Goal: Information Seeking & Learning: Learn about a topic

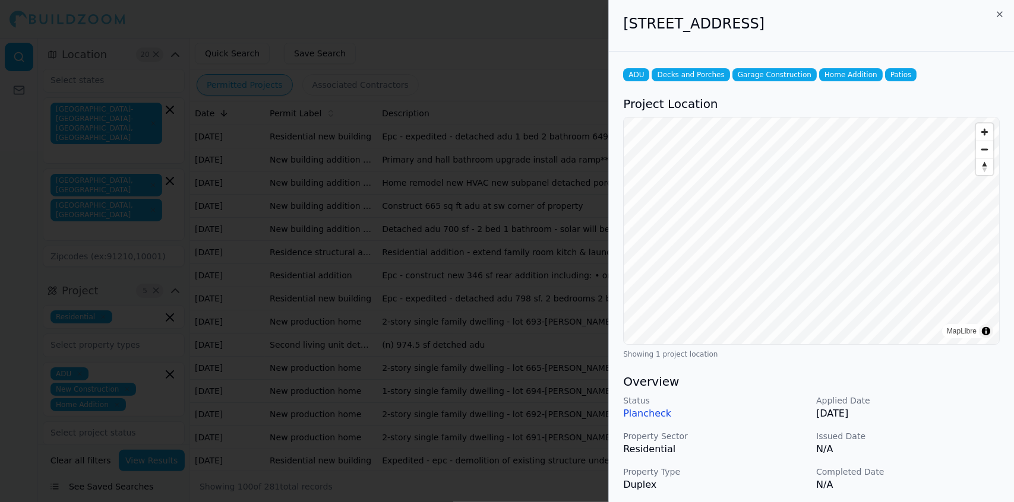
scroll to position [286, 0]
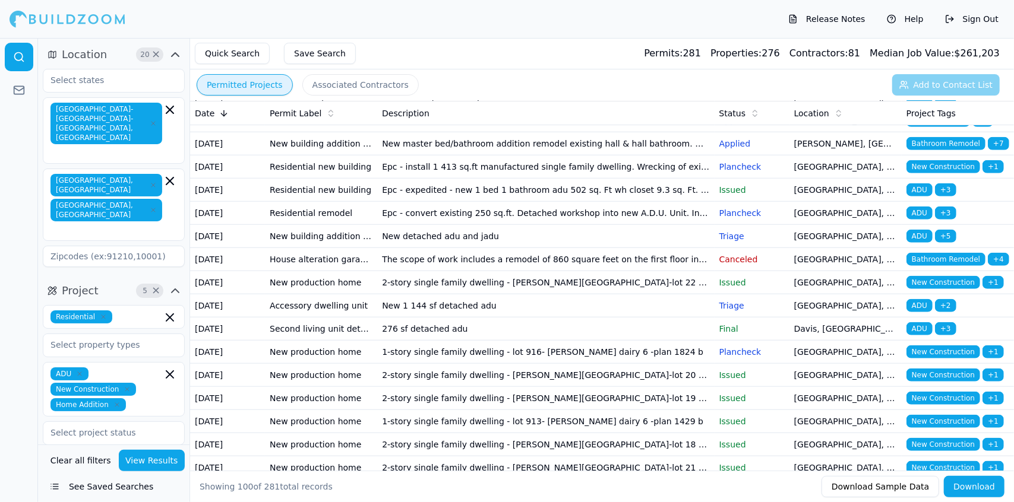
click at [517, 109] on td "New adu duplex 1 story" at bounding box center [545, 97] width 337 height 23
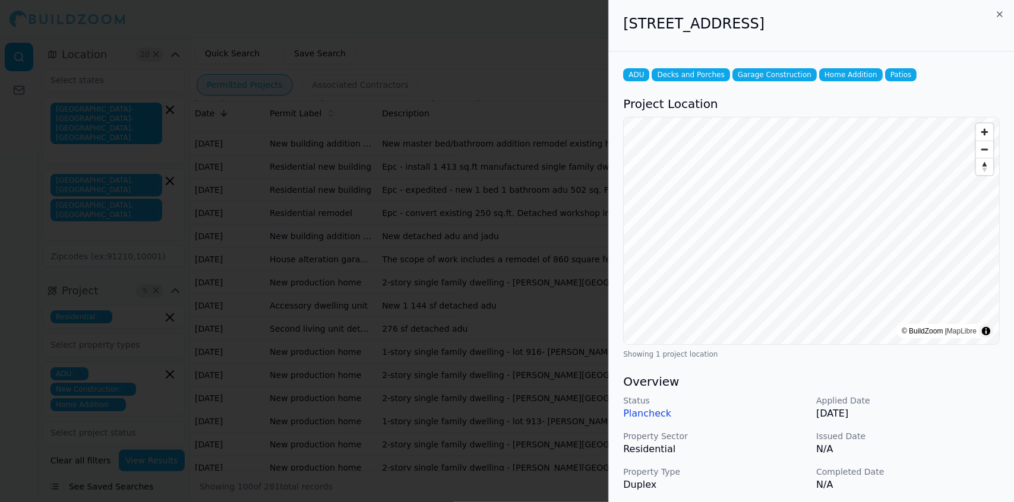
click at [942, 461] on div "Status Plancheck Applied Date [DATE] Property Sector Residential Issued Date N/…" at bounding box center [811, 461] width 377 height 133
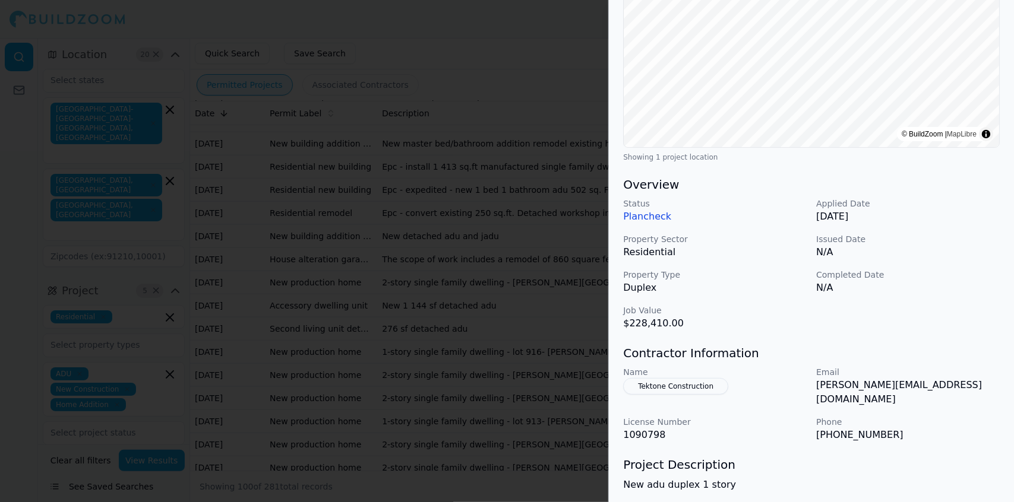
scroll to position [204, 0]
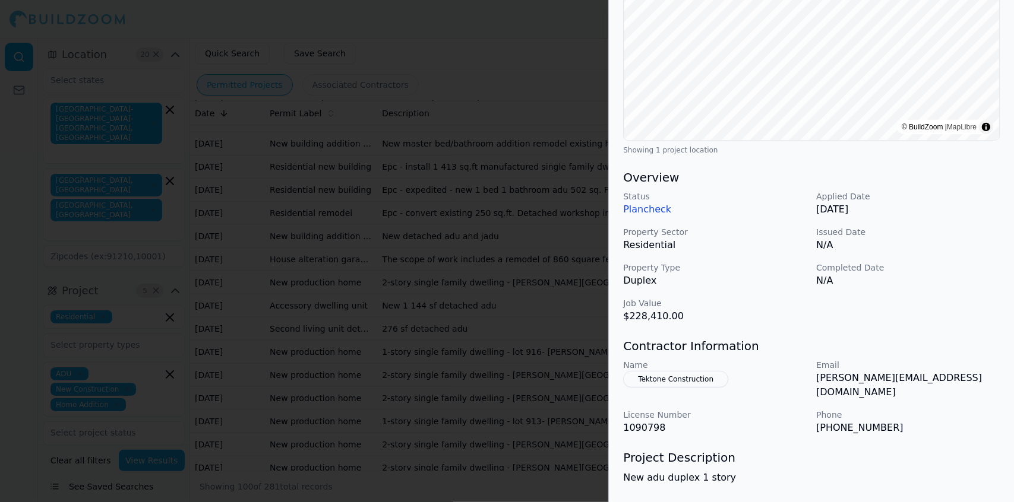
click at [676, 381] on button "Tektone Construction" at bounding box center [675, 379] width 105 height 17
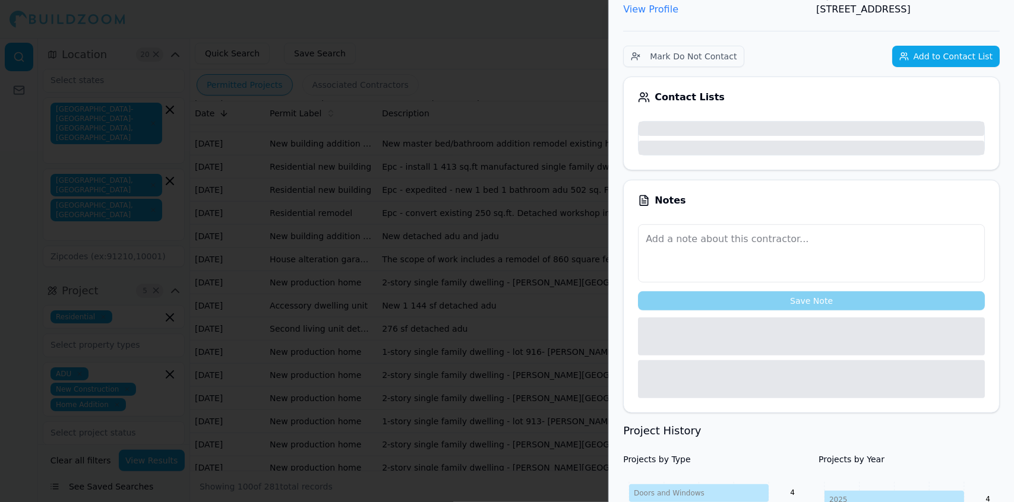
scroll to position [233, 0]
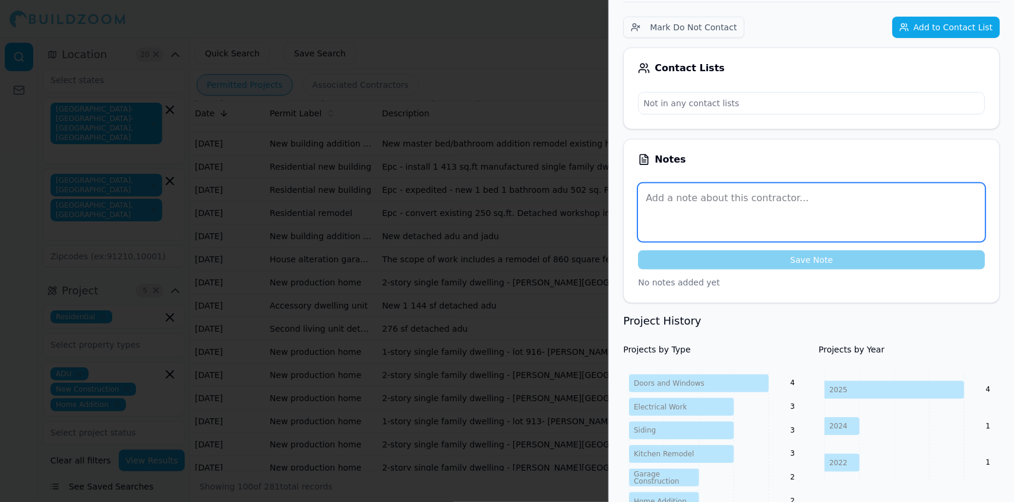
click at [935, 227] on textarea at bounding box center [811, 213] width 347 height 58
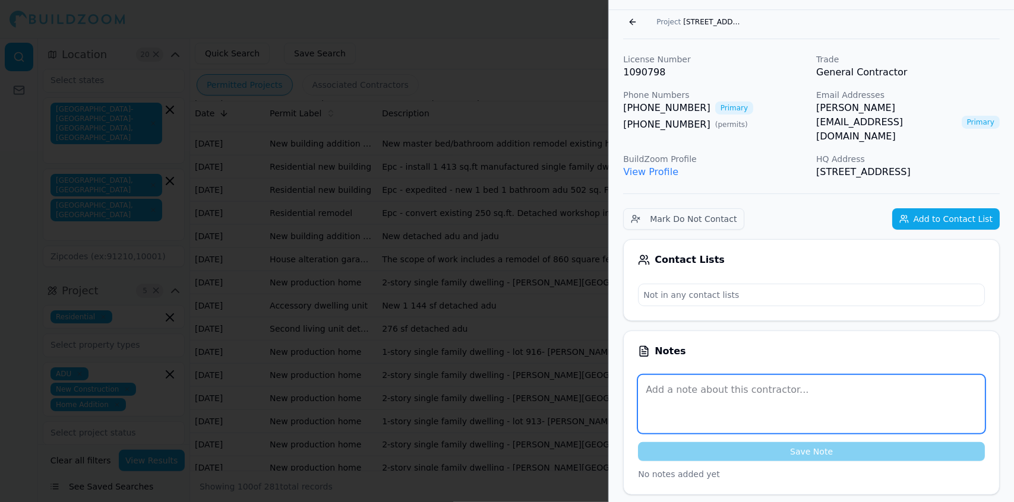
scroll to position [0, 0]
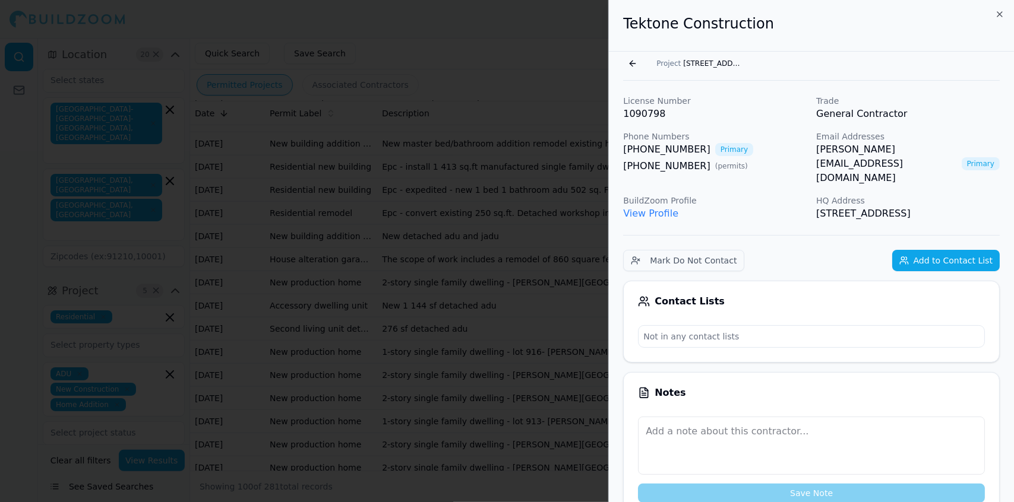
click at [961, 157] on span "Primary" at bounding box center [980, 163] width 38 height 13
click at [654, 208] on link "View Profile" at bounding box center [650, 213] width 55 height 11
click at [692, 60] on span "[STREET_ADDRESS]" at bounding box center [712, 64] width 59 height 10
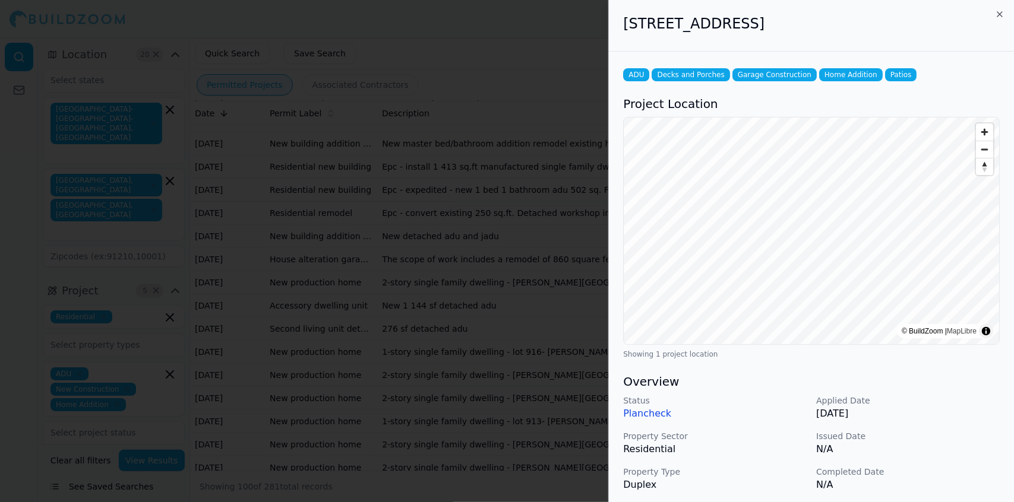
click at [393, 148] on div at bounding box center [507, 251] width 1014 height 502
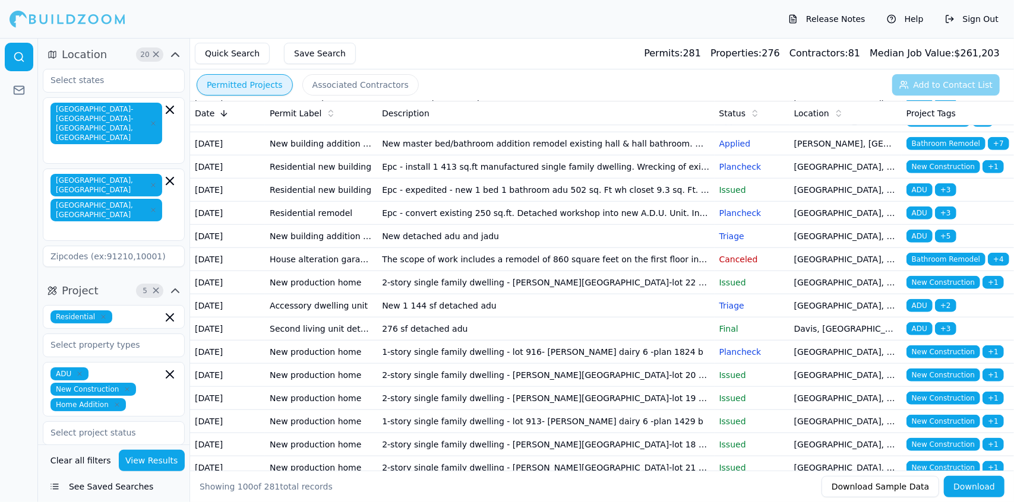
click at [521, 132] on td "Addition 228 sf to rear of home and interior remodel" at bounding box center [545, 120] width 337 height 23
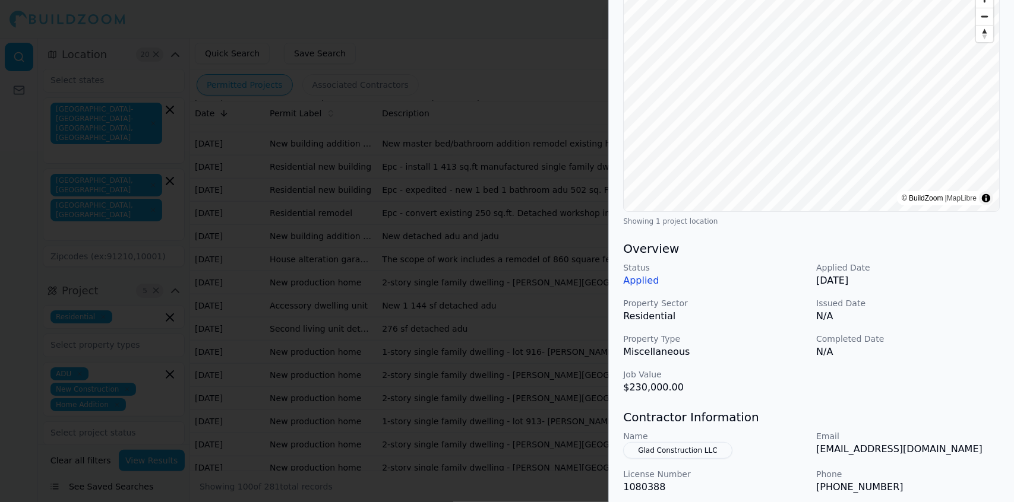
scroll to position [134, 0]
click at [949, 406] on div "Home Addition Multi-Room Remodel Residential Project Location © BuildZoom | Map…" at bounding box center [811, 286] width 405 height 738
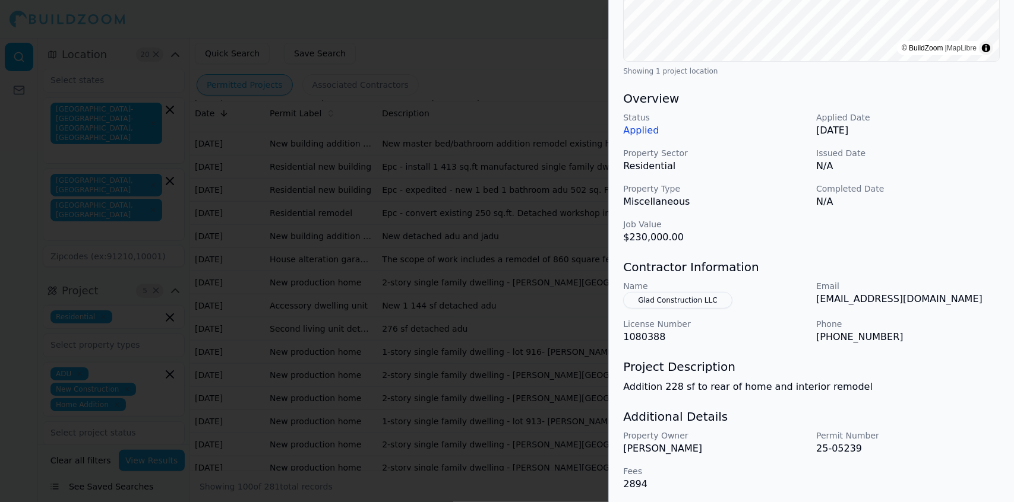
scroll to position [286, 0]
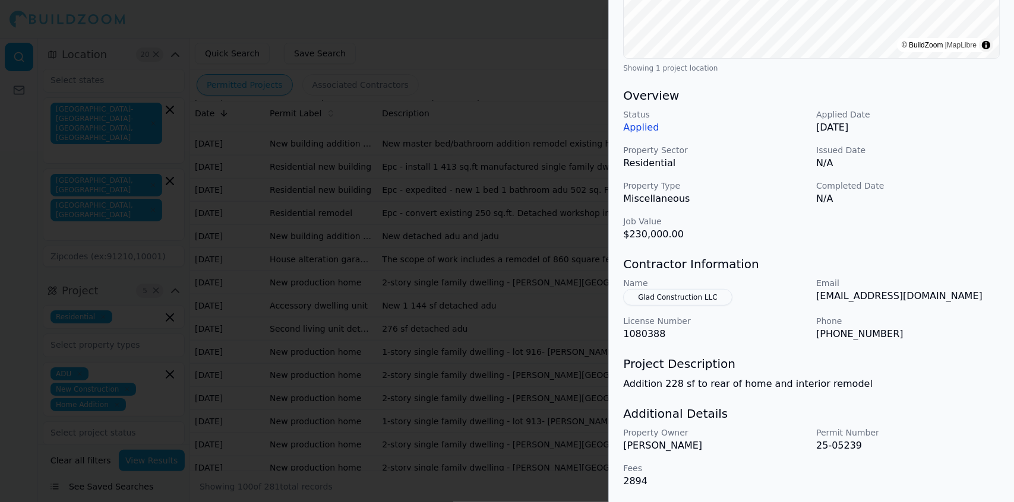
click at [698, 295] on button "Glad Construction LLC" at bounding box center [677, 297] width 109 height 17
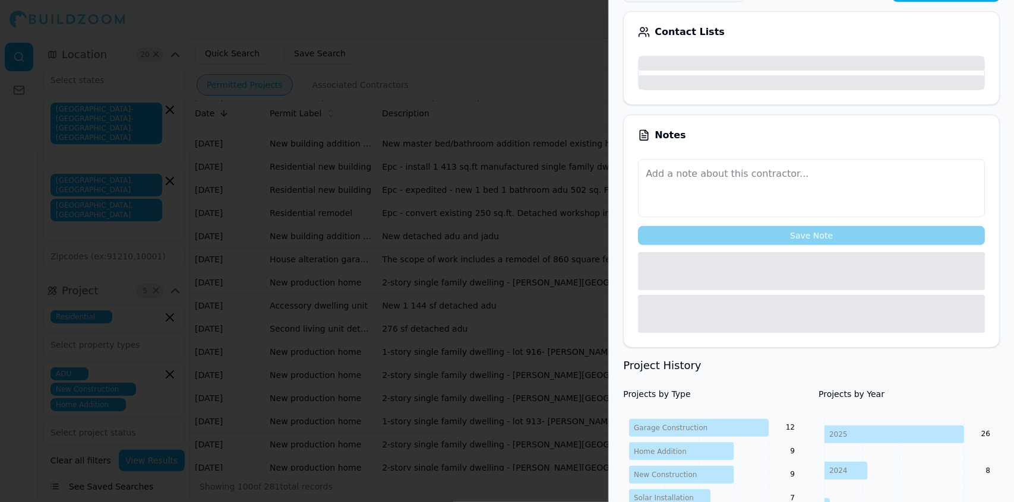
scroll to position [315, 0]
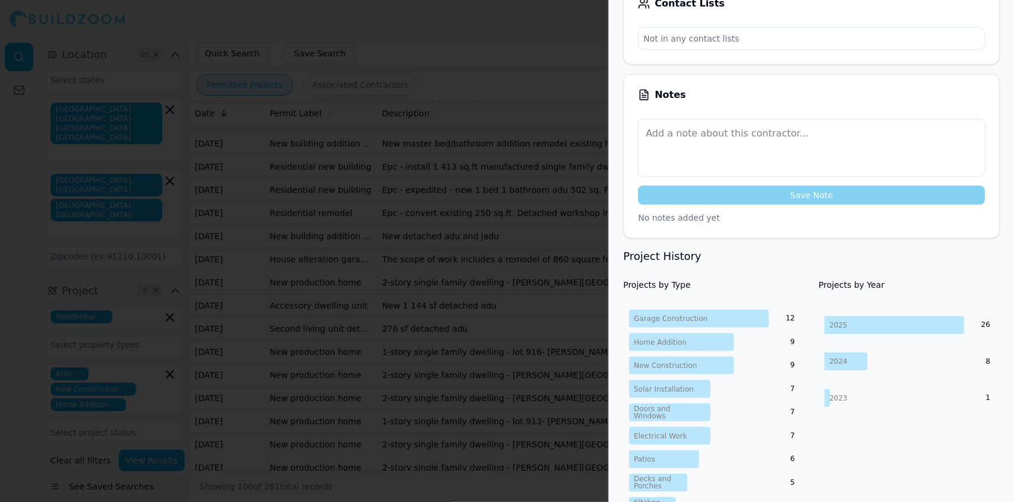
click at [940, 438] on div "Projects by Year [DATE] 2024 2023 26 8 1" at bounding box center [908, 481] width 181 height 404
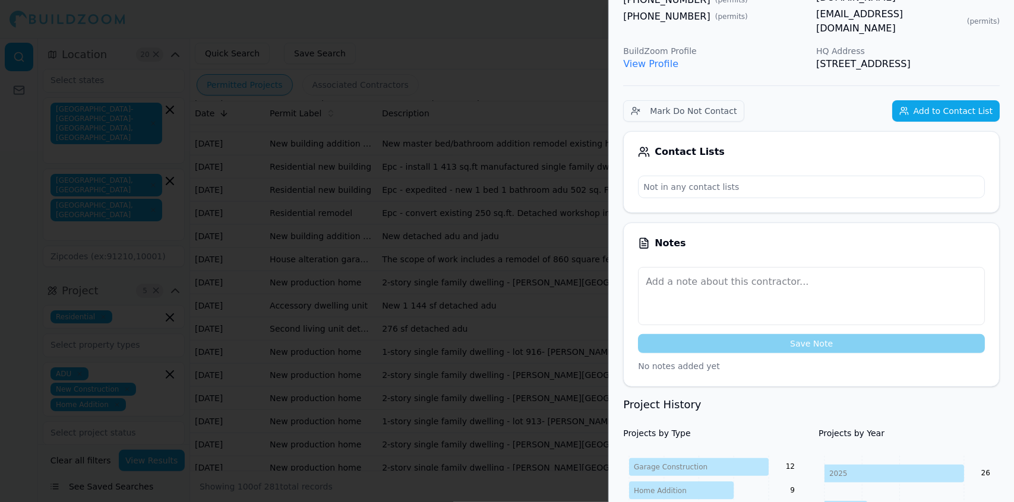
scroll to position [0, 0]
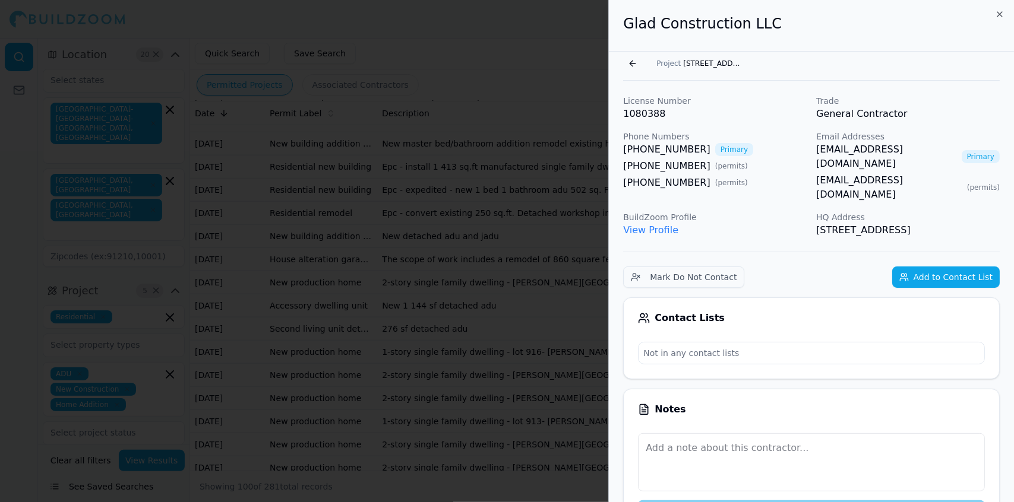
drag, startPoint x: 908, startPoint y: 234, endPoint x: 622, endPoint y: 27, distance: 352.9
copy div "Glad Construction LLC Go back Project [STREET_ADDRESS][PERSON_NAME] License Num…"
click at [232, 52] on div at bounding box center [507, 251] width 1014 height 502
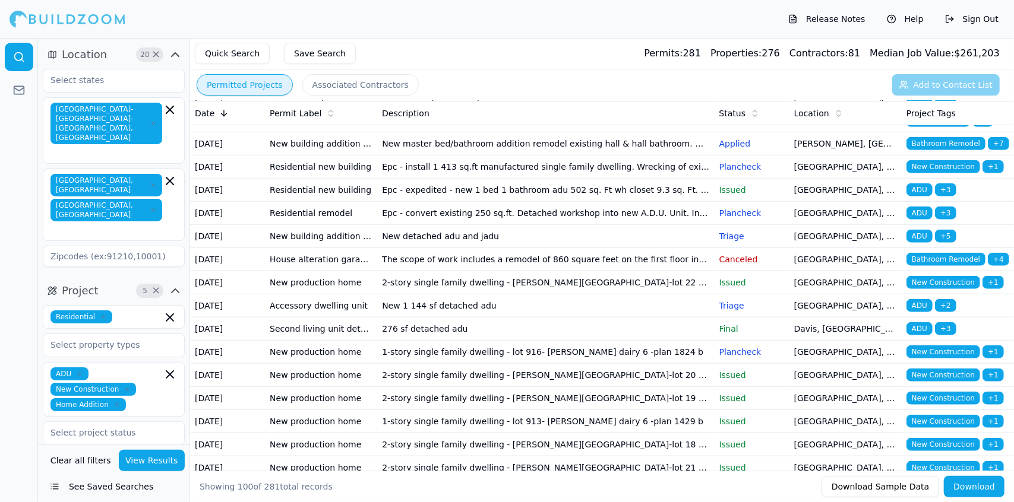
click at [565, 132] on td "Addition 228 sf to rear of home and interior remodel" at bounding box center [545, 120] width 337 height 23
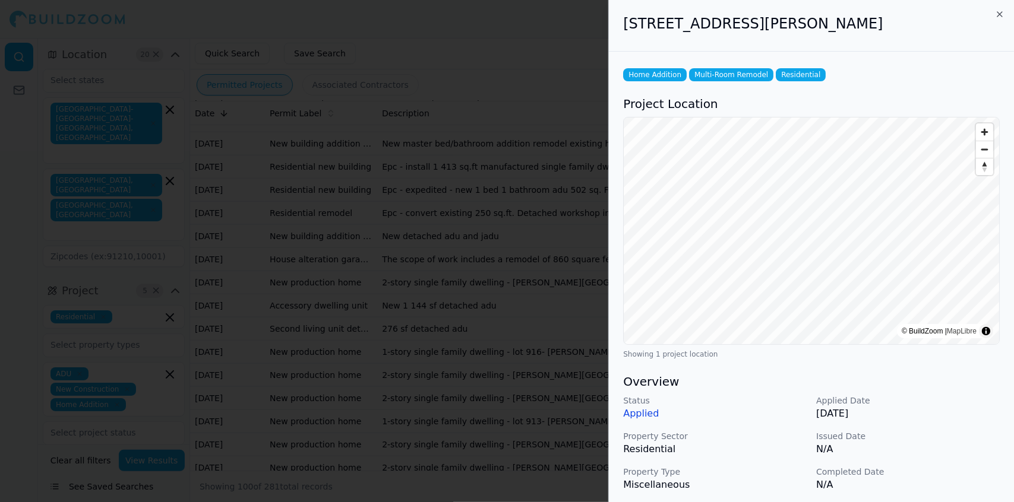
click at [986, 466] on p "Completed Date" at bounding box center [908, 472] width 184 height 12
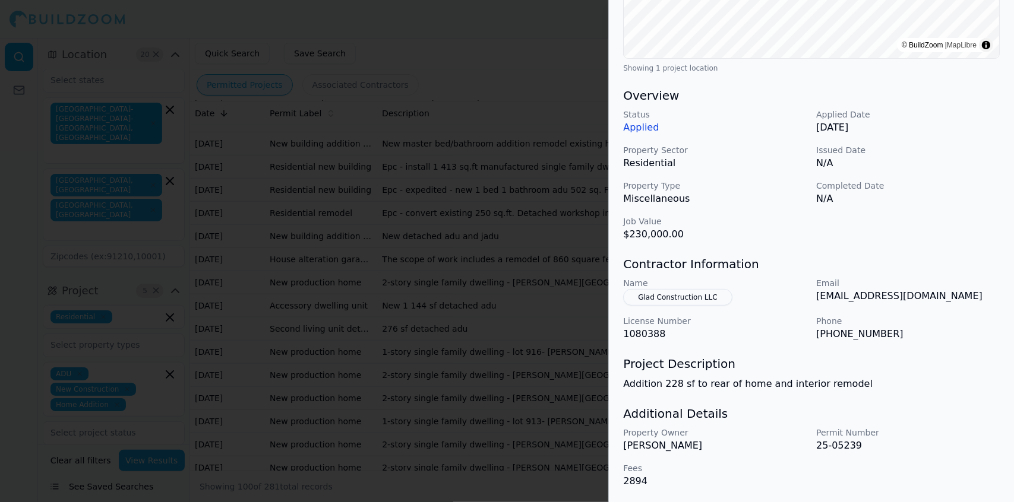
click at [483, 417] on div at bounding box center [507, 251] width 1014 height 502
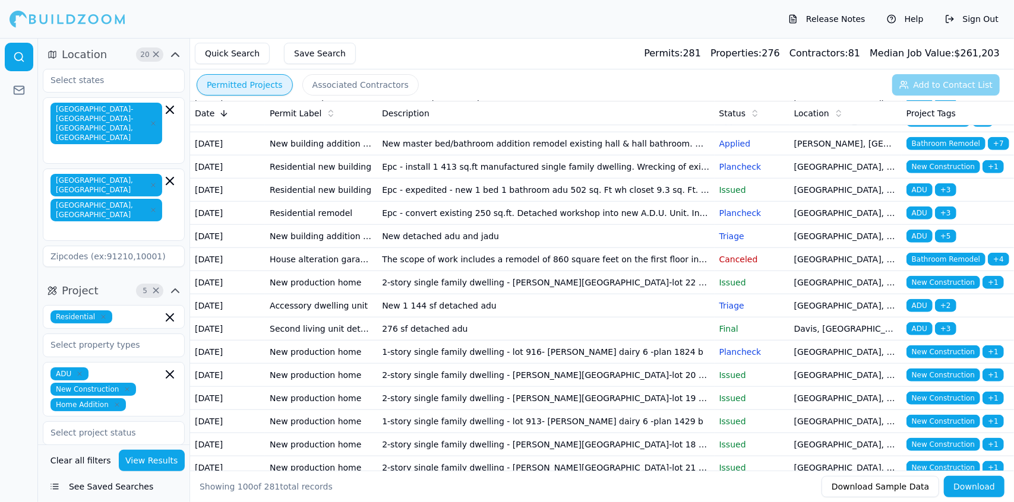
click at [481, 156] on td "New master bed/bathroom addition remodel existing hall & hall bathroom. New 200…" at bounding box center [545, 143] width 337 height 23
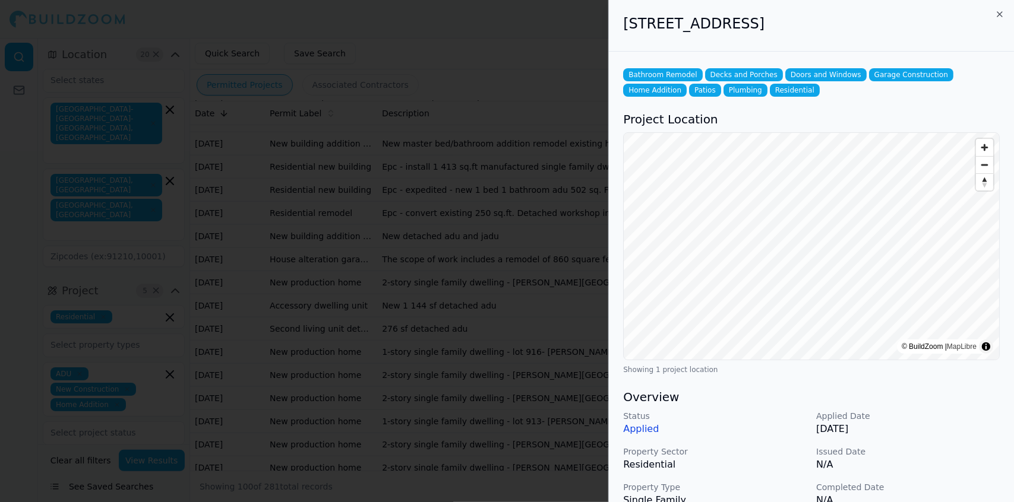
click at [965, 477] on div "Status Applied Applied Date [DATE] Property Sector Residential Issued Date N/A …" at bounding box center [811, 476] width 377 height 133
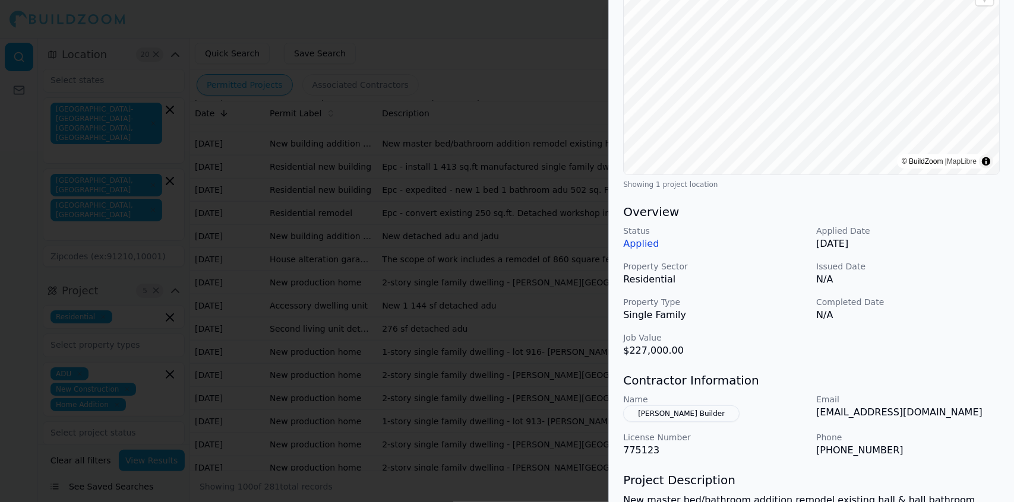
scroll to position [188, 0]
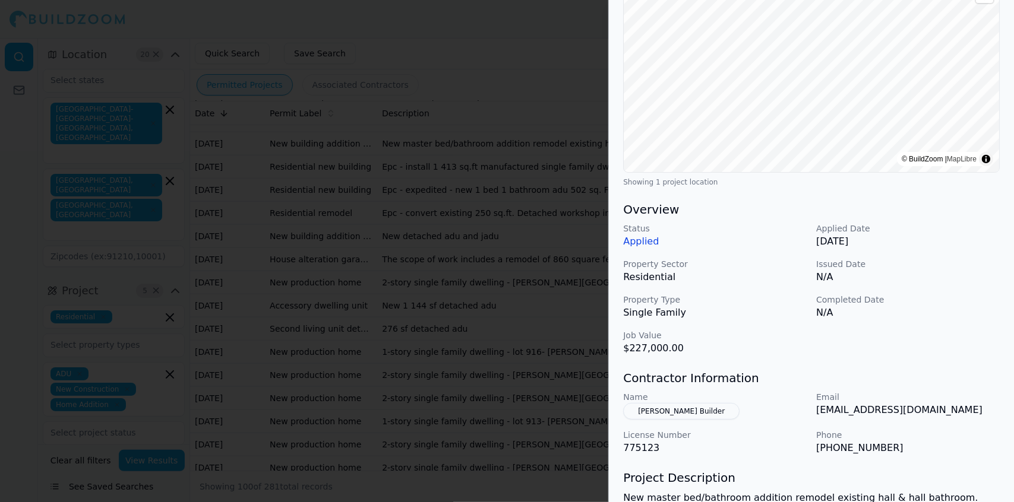
click at [472, 369] on div at bounding box center [507, 251] width 1014 height 502
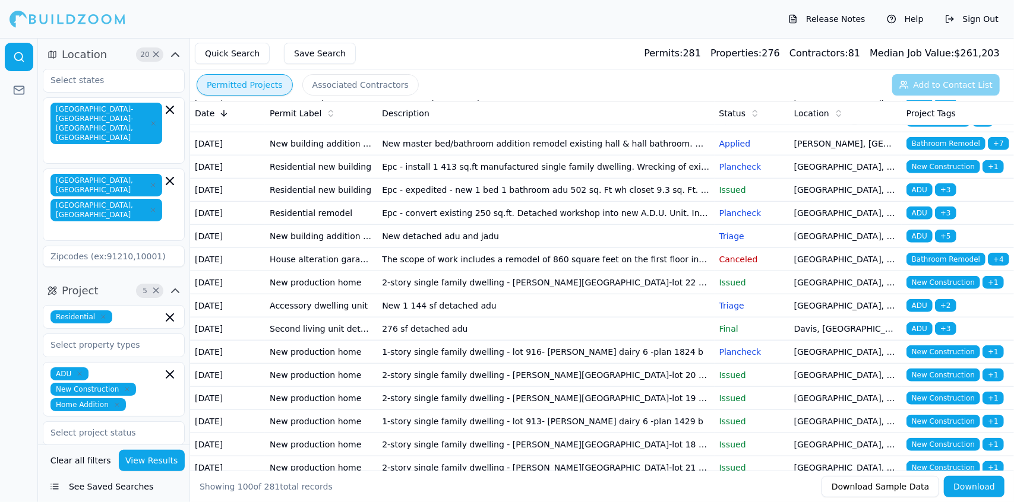
click at [469, 109] on td "New adu duplex 1 story" at bounding box center [545, 97] width 337 height 23
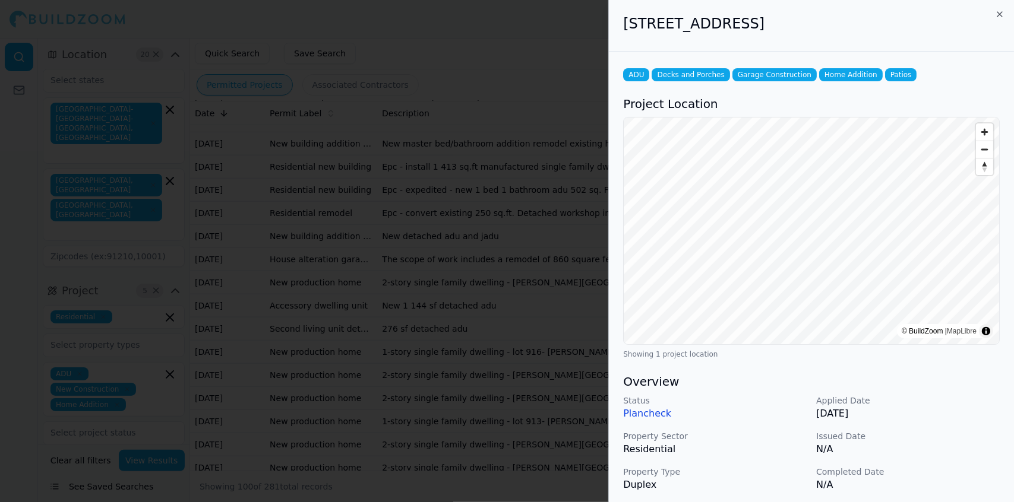
click at [960, 464] on div "Status Plancheck Applied Date [DATE] Property Sector Residential Issued Date N/…" at bounding box center [811, 461] width 377 height 133
click at [965, 393] on div "Overview Status Plancheck Applied Date [DATE] Property Sector Residential Issue…" at bounding box center [811, 451] width 377 height 154
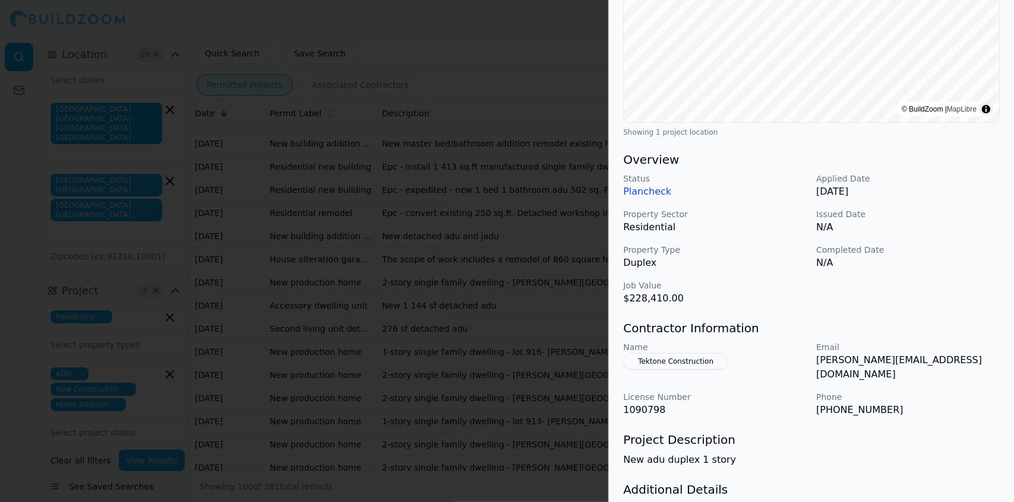
scroll to position [223, 0]
click at [491, 340] on div at bounding box center [507, 251] width 1014 height 502
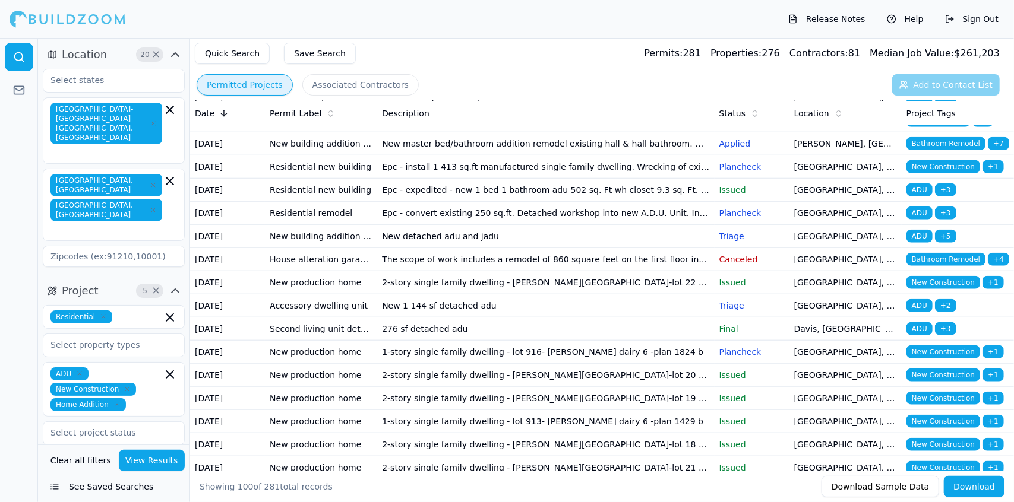
click at [504, 109] on td "New adu duplex 1 story" at bounding box center [545, 97] width 337 height 23
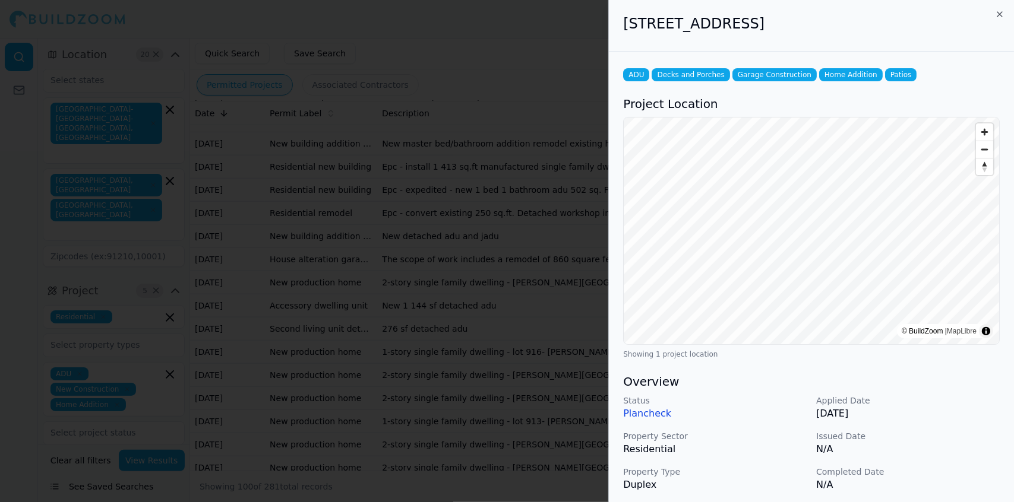
scroll to position [286, 0]
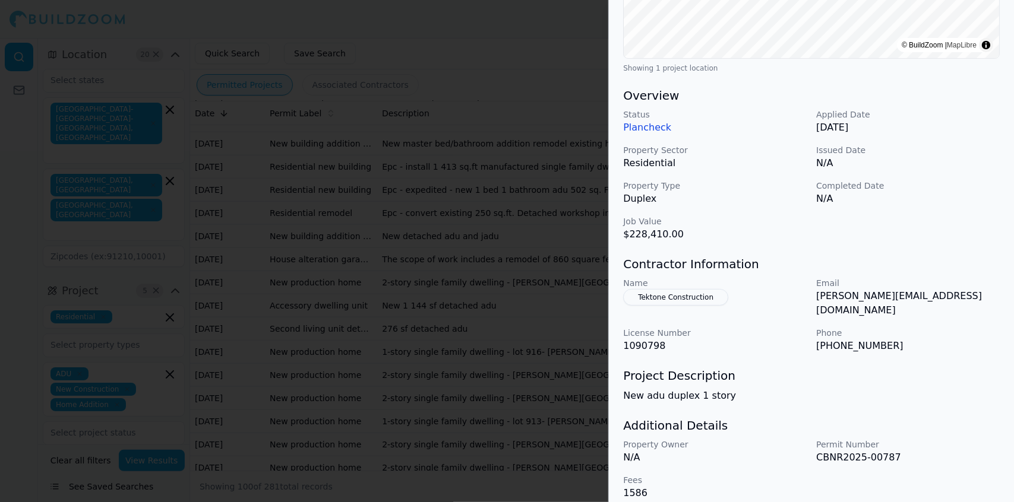
click at [510, 322] on div at bounding box center [507, 251] width 1014 height 502
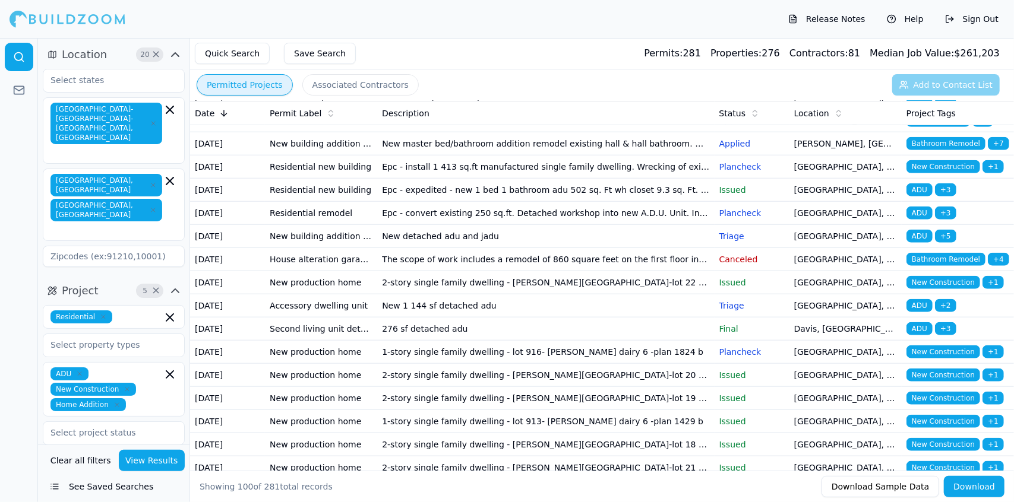
click at [818, 86] on td "[GEOGRAPHIC_DATA], [GEOGRAPHIC_DATA]" at bounding box center [845, 74] width 112 height 23
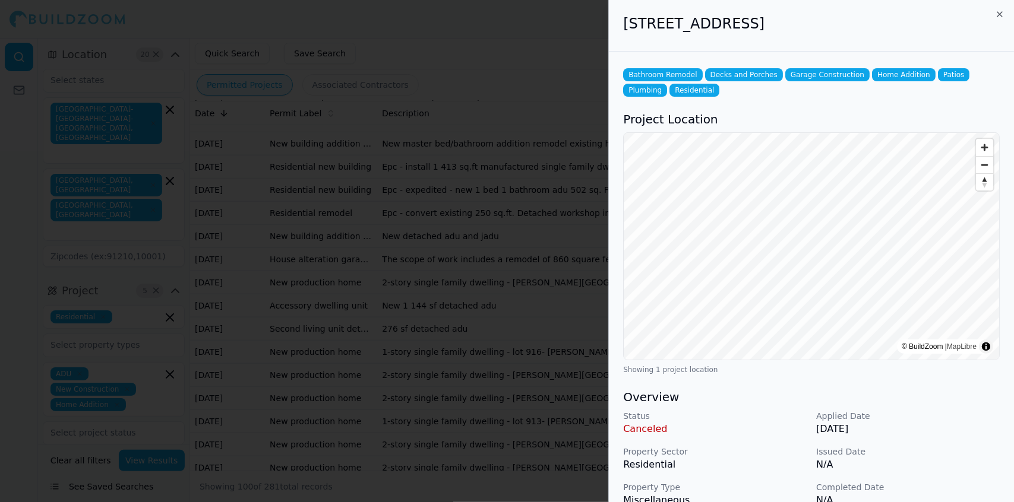
click at [964, 458] on p "N/A" at bounding box center [908, 465] width 184 height 14
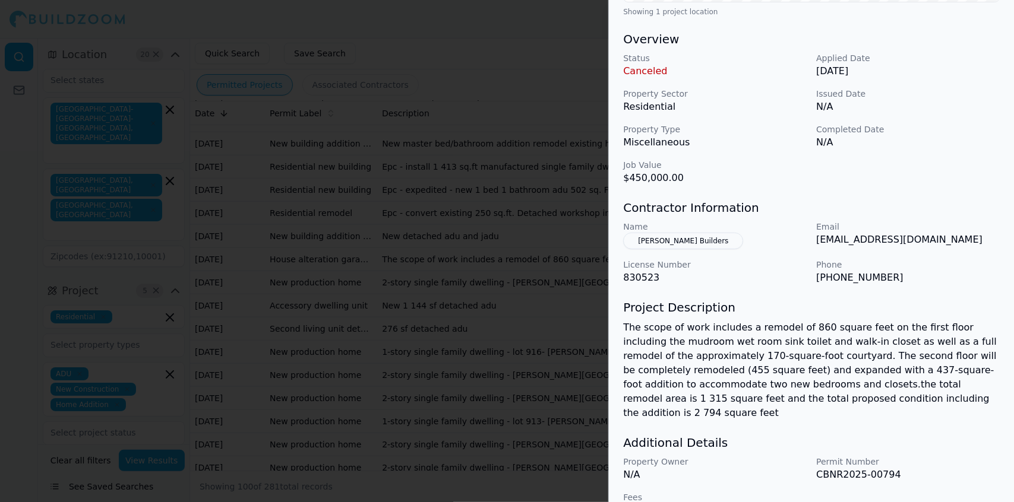
scroll to position [372, 0]
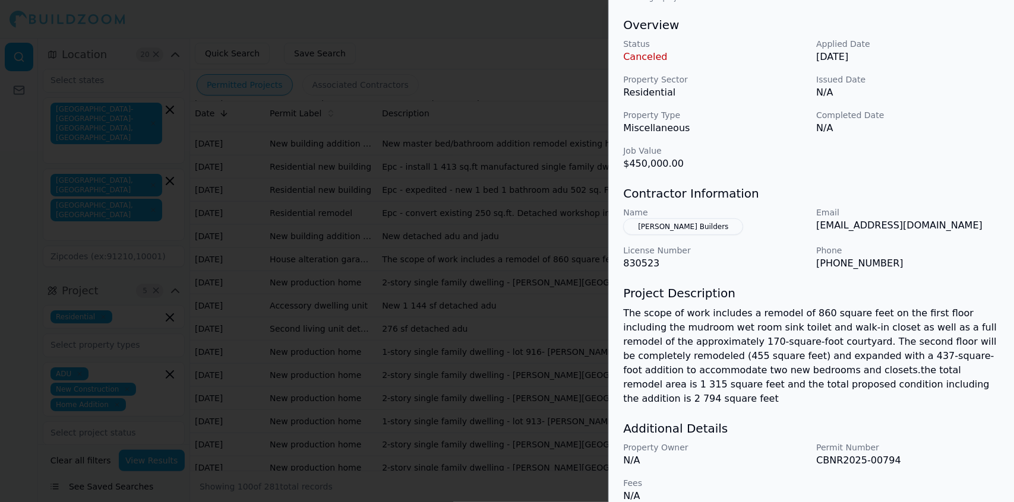
click at [546, 262] on div at bounding box center [507, 251] width 1014 height 502
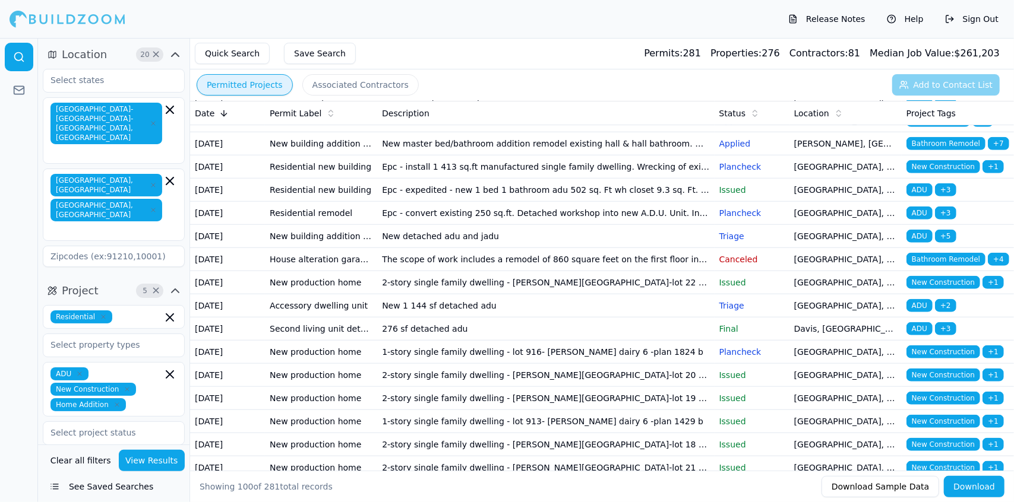
click at [561, 40] on td "Epc - addition new split system in attic - replace interior sheet rock @ wall -…" at bounding box center [545, 28] width 337 height 23
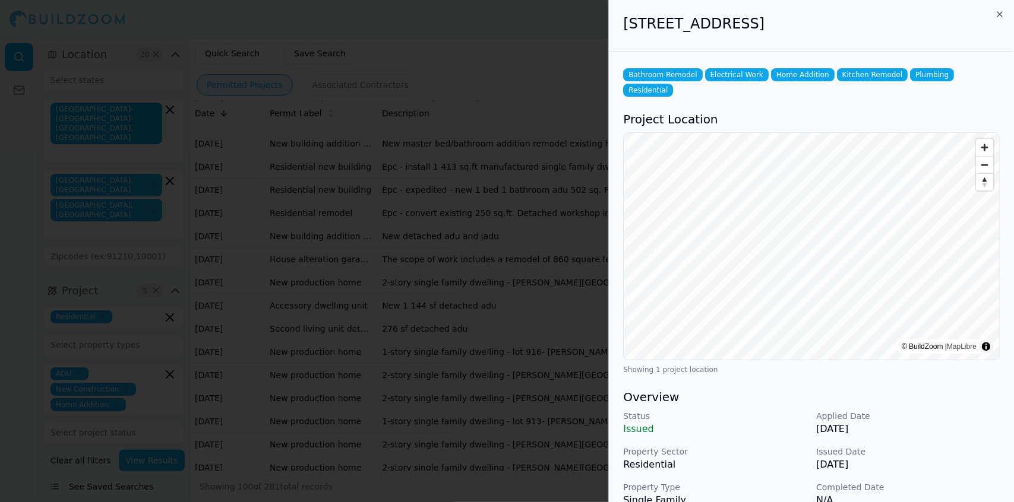
click at [948, 457] on div "Status Issued Applied Date [DATE] Property Sector Residential Issued Date [DATE…" at bounding box center [811, 476] width 377 height 133
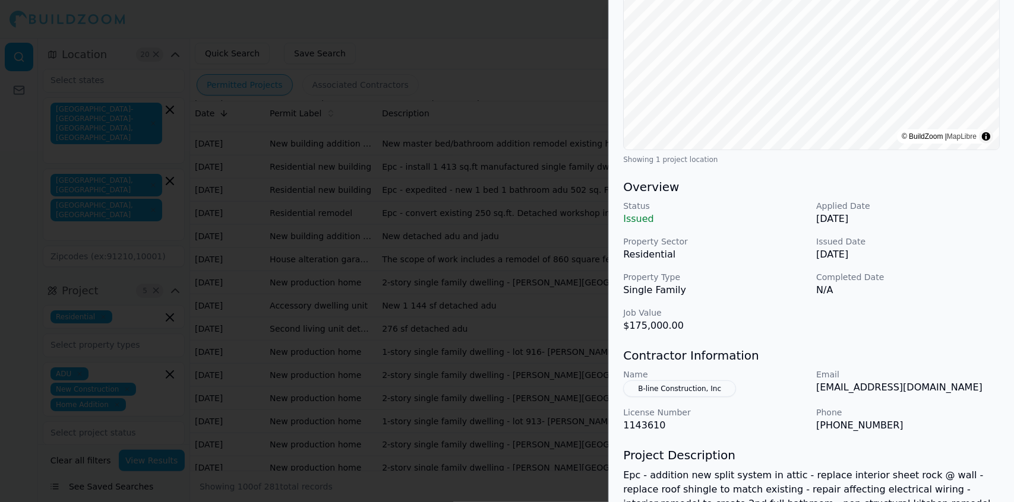
scroll to position [212, 0]
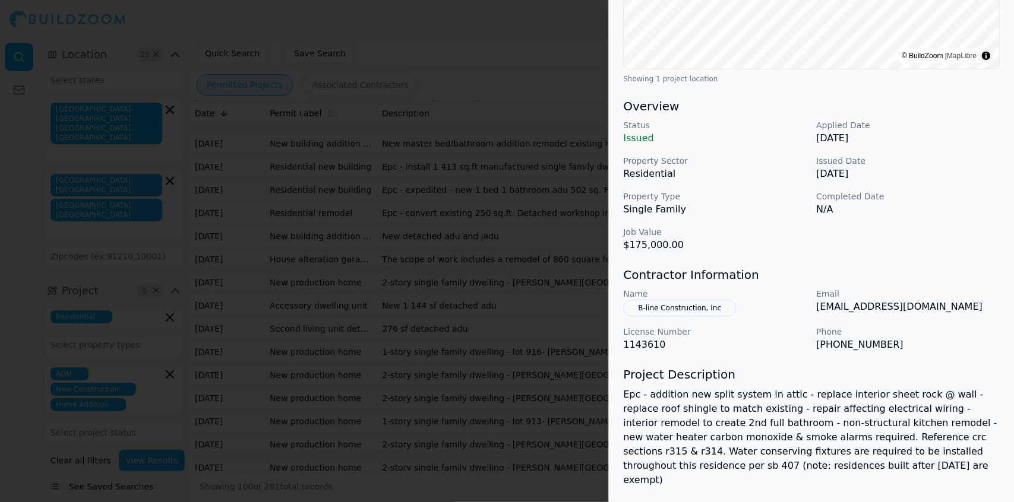
scroll to position [303, 0]
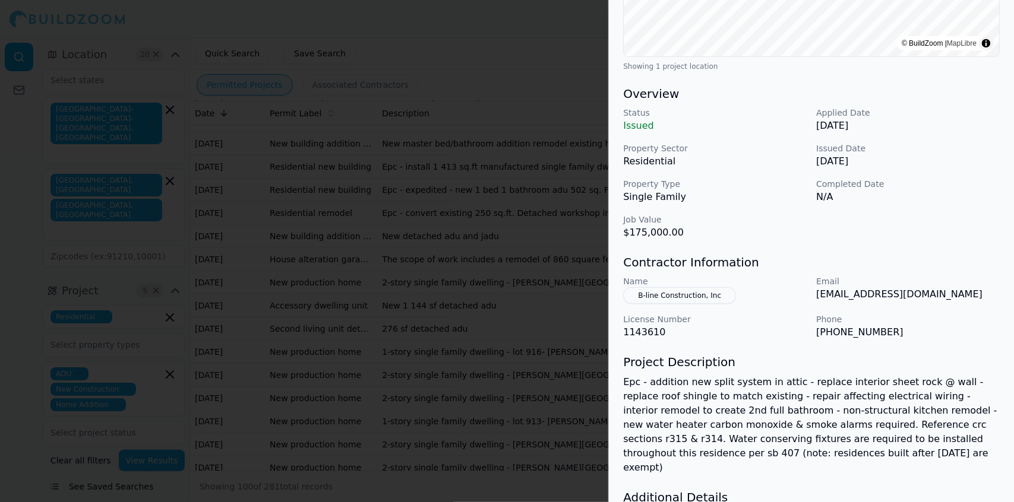
click at [973, 377] on p "Epc - addition new split system in attic - replace interior sheet rock @ wall -…" at bounding box center [811, 425] width 377 height 100
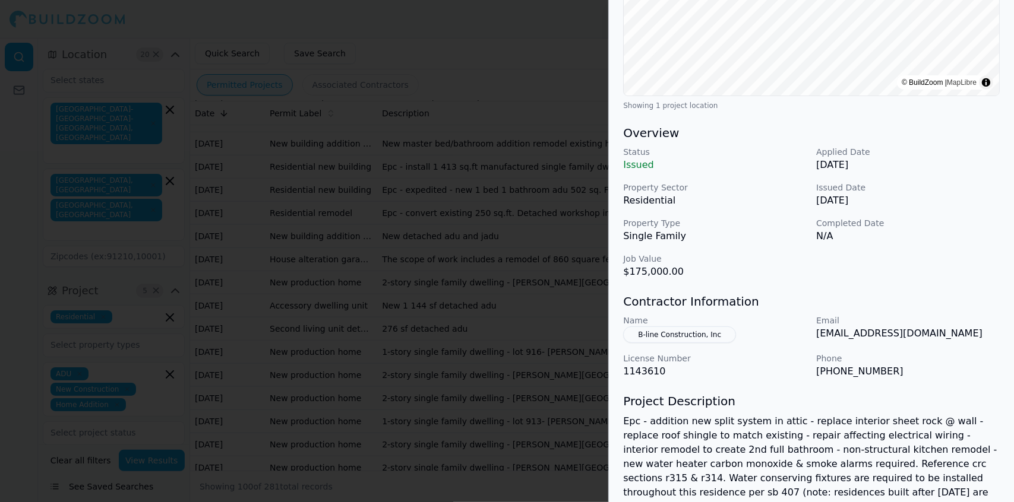
scroll to position [260, 0]
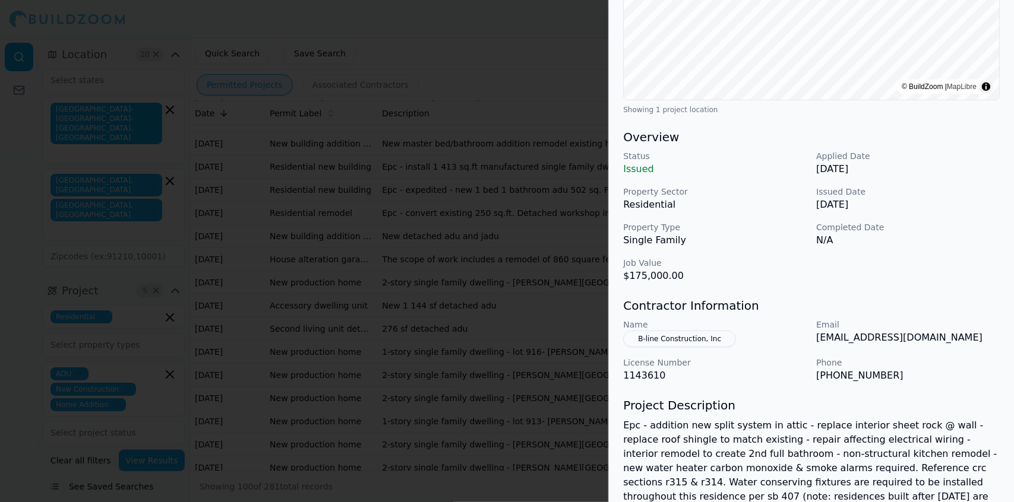
drag, startPoint x: 764, startPoint y: 482, endPoint x: 703, endPoint y: 374, distance: 124.7
drag, startPoint x: 703, startPoint y: 374, endPoint x: 784, endPoint y: 487, distance: 139.2
click at [784, 487] on p "Epc - addition new split system in attic - replace interior sheet rock @ wall -…" at bounding box center [811, 469] width 377 height 100
drag, startPoint x: 763, startPoint y: 482, endPoint x: 619, endPoint y: 125, distance: 384.8
click at [619, 125] on div "Bathroom Remodel Electrical Work Home Addition Kitchen Remodel Plumbing Residen…" at bounding box center [811, 211] width 405 height 839
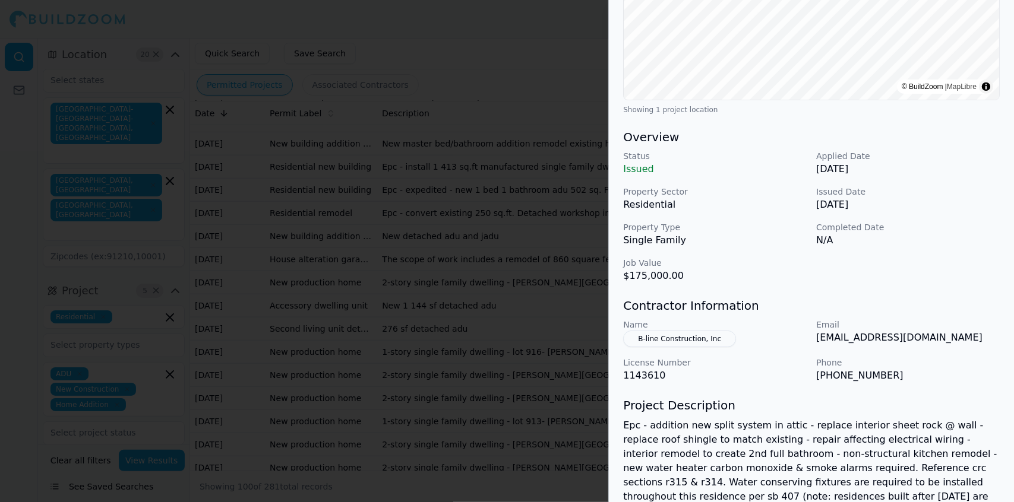
copy div "Overview Status Issued Applied Date [DATE] Property Sector Residential Issued D…"
click at [335, 54] on div at bounding box center [507, 251] width 1014 height 502
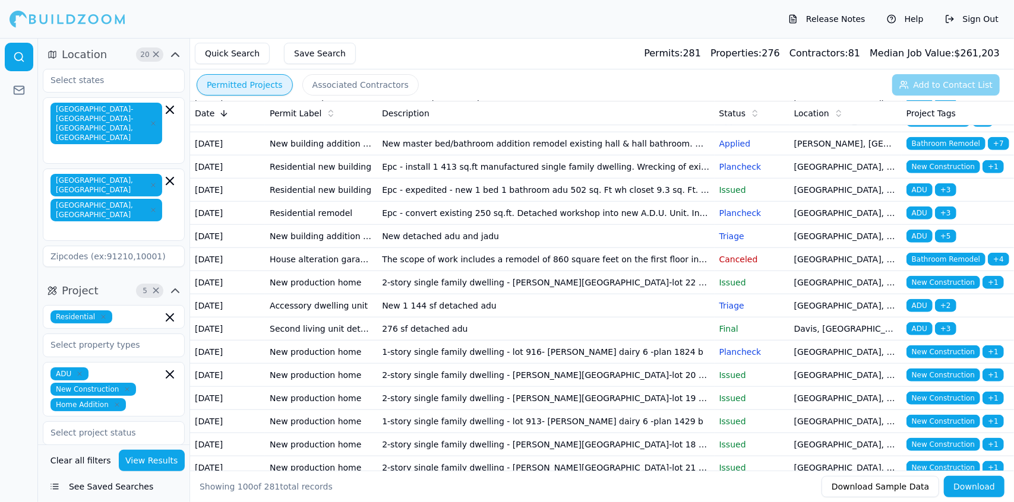
click at [666, 156] on td "New master bed/bathroom addition remodel existing hall & hall bathroom. New 200…" at bounding box center [545, 143] width 337 height 23
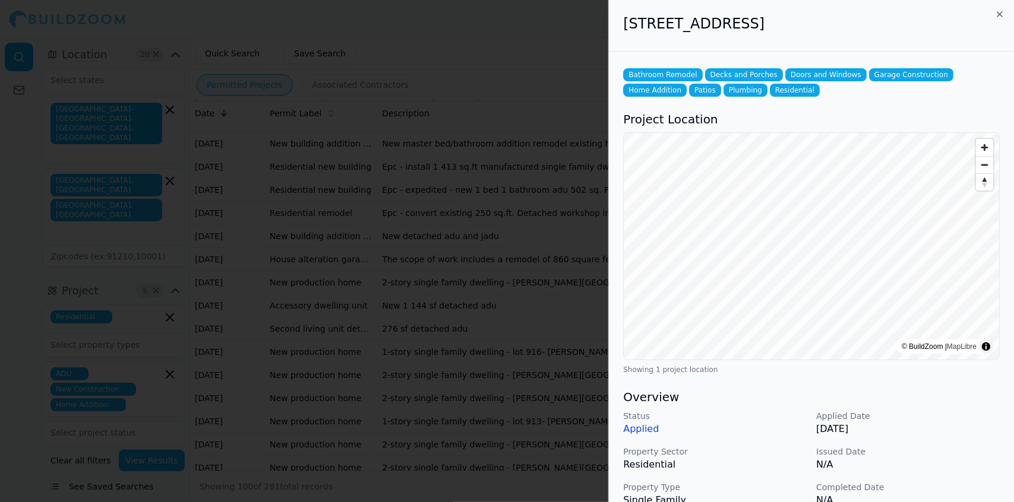
click at [964, 472] on div "Status Applied Applied Date [DATE] Property Sector Residential Issued Date N/A …" at bounding box center [811, 476] width 377 height 133
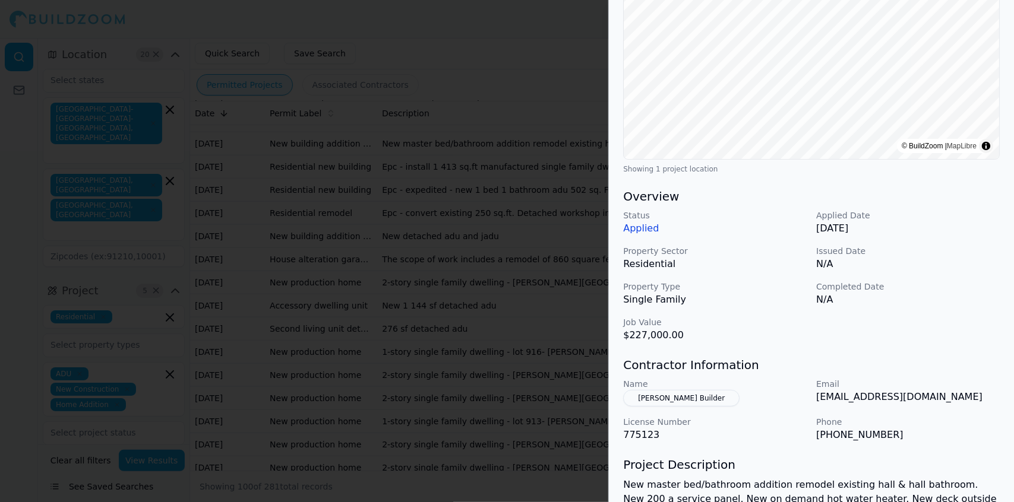
scroll to position [203, 0]
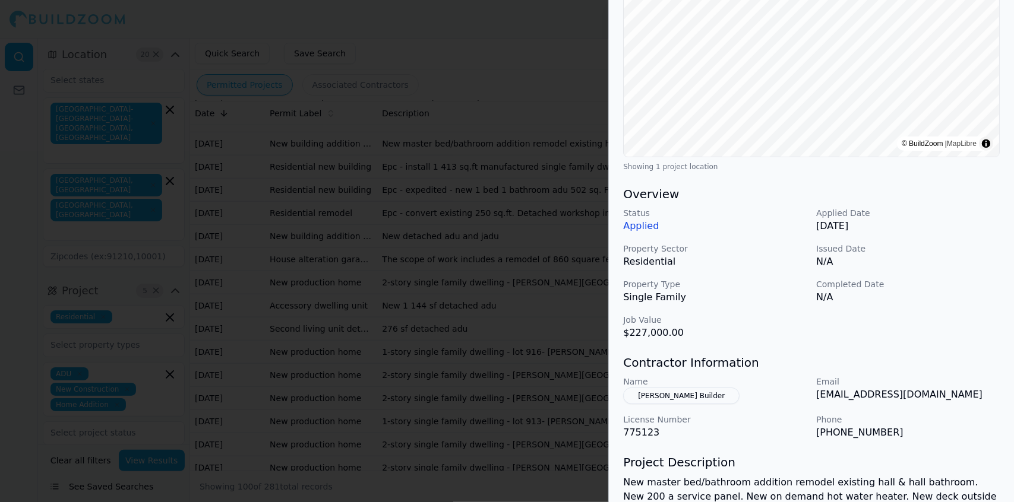
click at [543, 436] on div at bounding box center [507, 251] width 1014 height 502
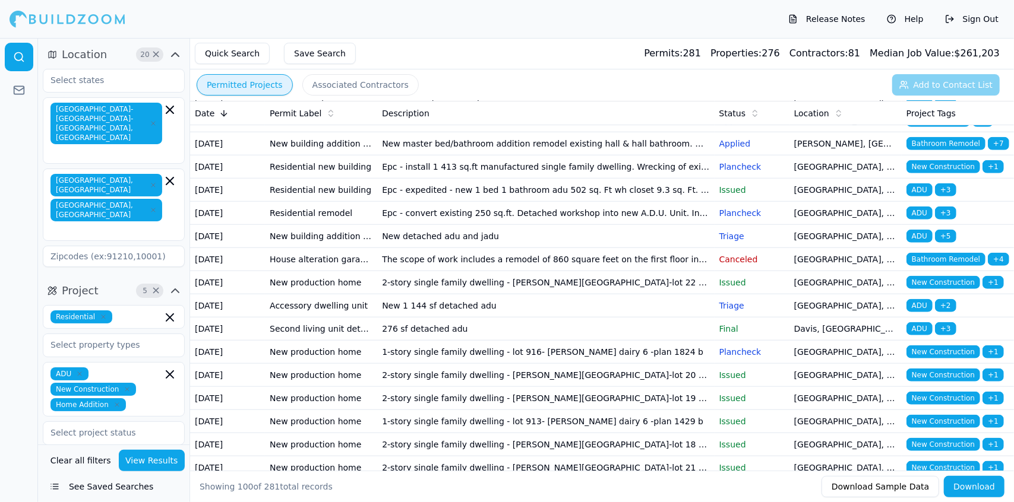
click at [654, 109] on td "New adu duplex 1 story" at bounding box center [545, 97] width 337 height 23
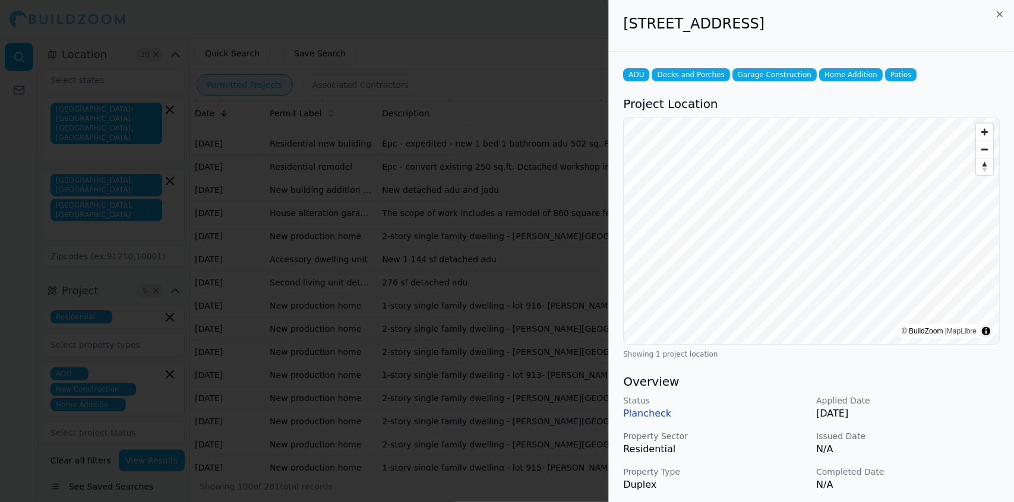
scroll to position [829, 0]
click at [556, 352] on div at bounding box center [507, 251] width 1014 height 502
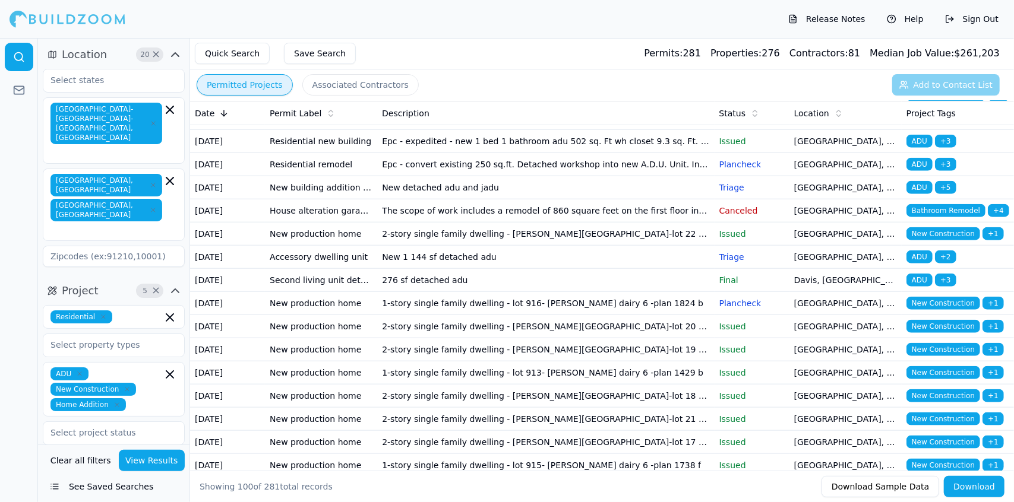
click at [517, 107] on td "New master bed/bathroom addition remodel existing hall & hall bathroom. New 200…" at bounding box center [545, 95] width 337 height 23
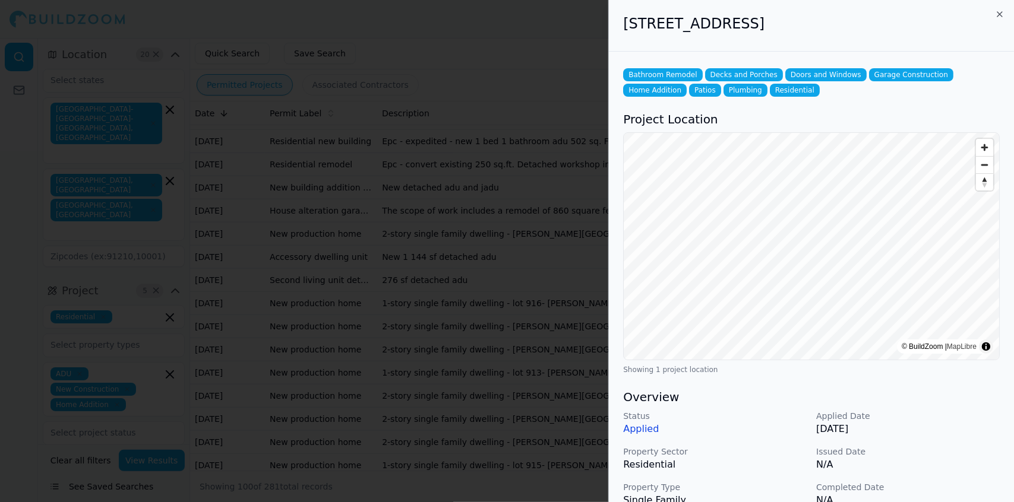
click at [937, 448] on p "Issued Date" at bounding box center [908, 452] width 184 height 12
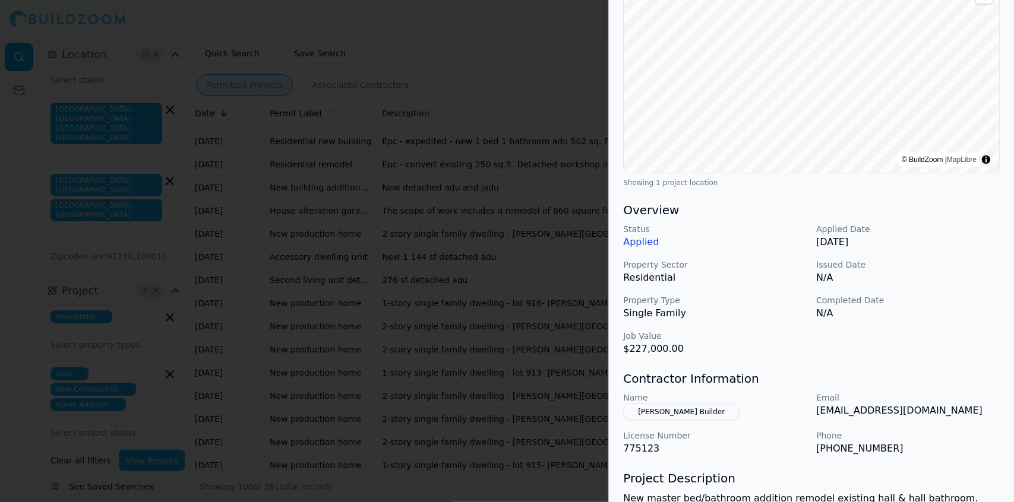
scroll to position [191, 0]
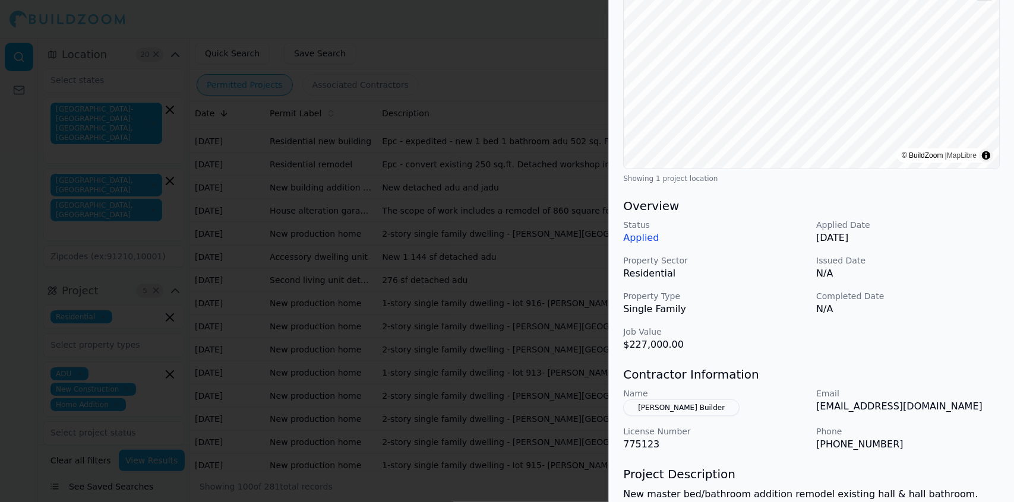
click at [499, 361] on div at bounding box center [507, 251] width 1014 height 502
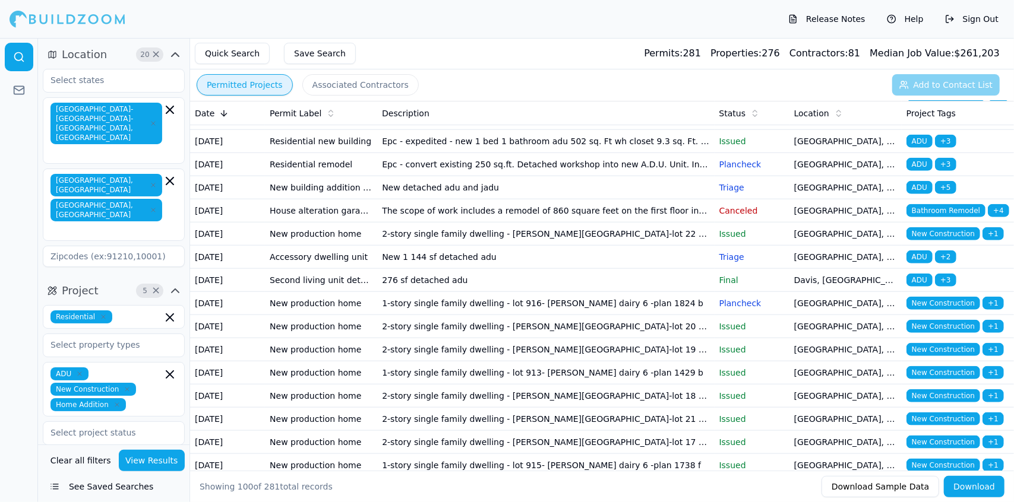
click at [515, 130] on td "Epc - install 1 413 sq.ft manufactured single family dwelling. Wrecking of exis…" at bounding box center [545, 118] width 337 height 23
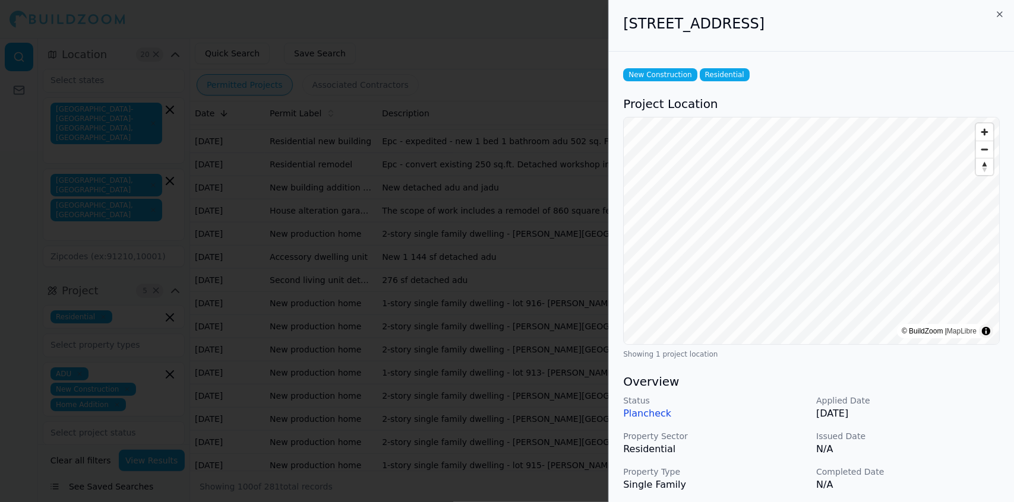
click at [949, 457] on div "Status Plancheck Applied Date [DATE] Property Sector Residential Issued Date N/…" at bounding box center [811, 461] width 377 height 133
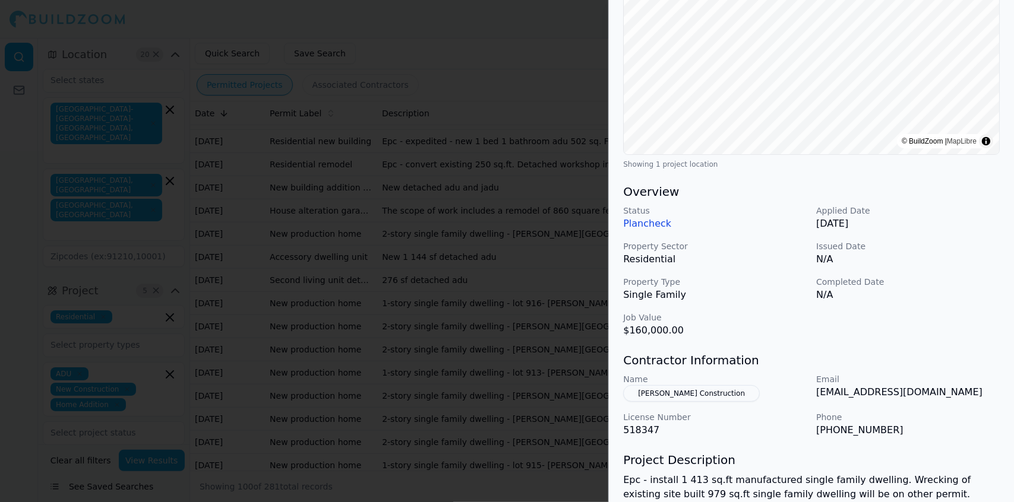
scroll to position [194, 0]
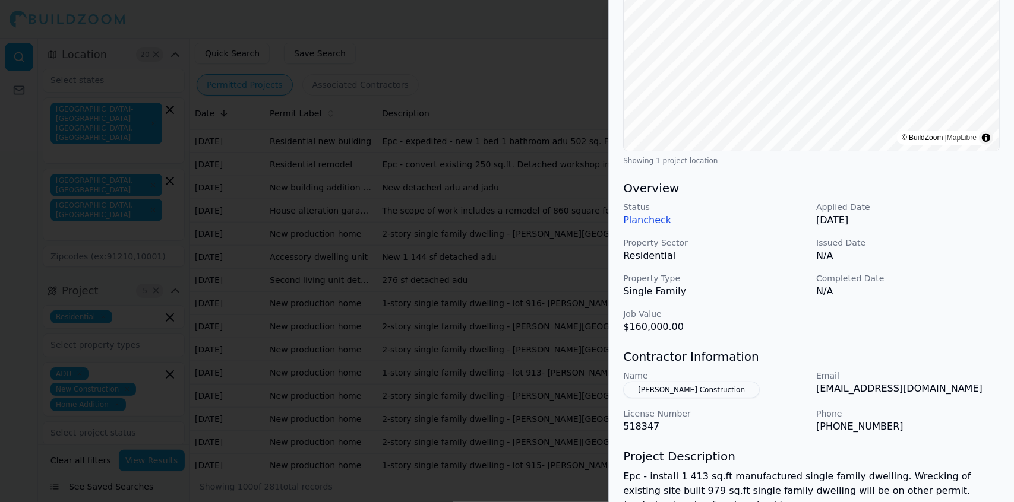
click at [959, 423] on p "[PHONE_NUMBER]" at bounding box center [908, 427] width 184 height 14
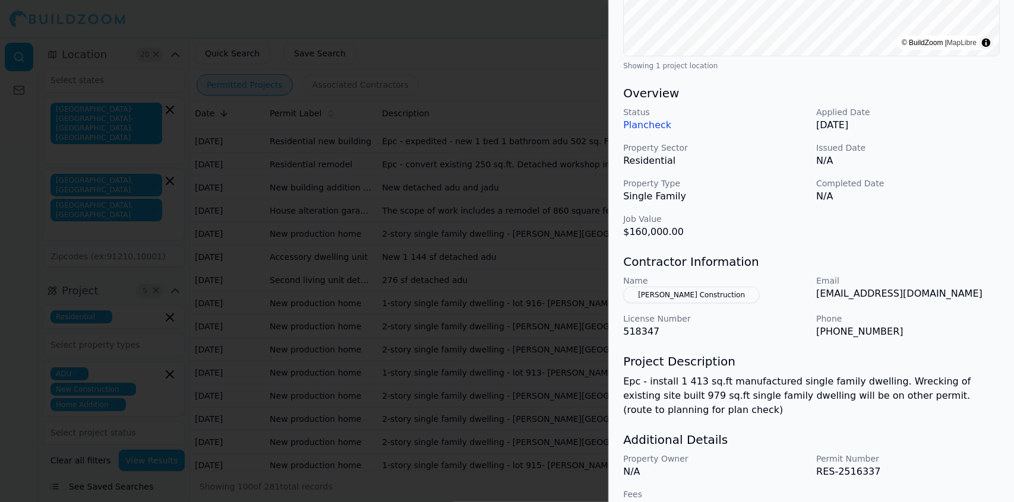
scroll to position [291, 0]
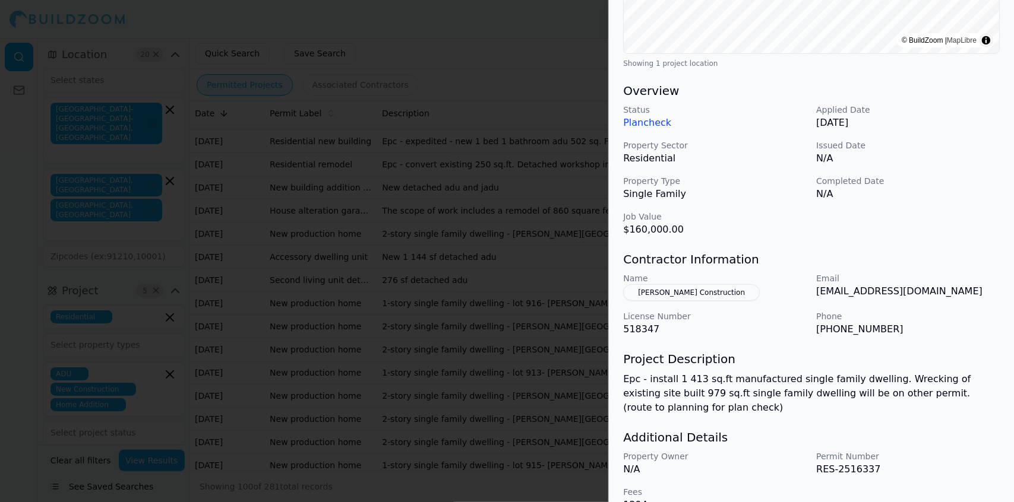
click at [929, 454] on p "Permit Number" at bounding box center [908, 457] width 184 height 12
click at [944, 406] on p "Epc - install 1 413 sq.ft manufactured single family dwelling. Wrecking of exis…" at bounding box center [811, 393] width 377 height 43
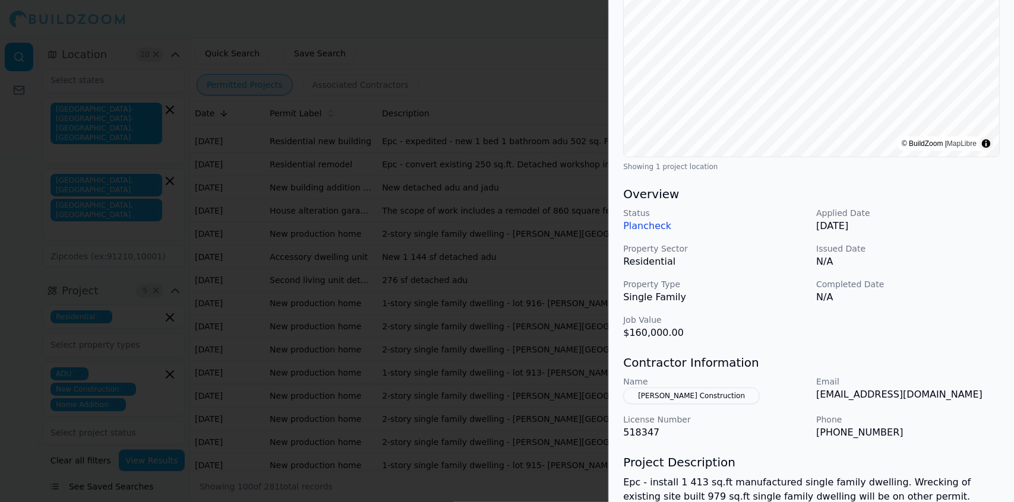
scroll to position [188, 0]
click at [985, 409] on div "Name [PERSON_NAME] Construction Email [EMAIL_ADDRESS][DOMAIN_NAME] License Numb…" at bounding box center [811, 408] width 377 height 64
click at [994, 444] on div "New Construction Residential Project Location © BuildZoom | MapLibre Showing 1 …" at bounding box center [811, 247] width 405 height 766
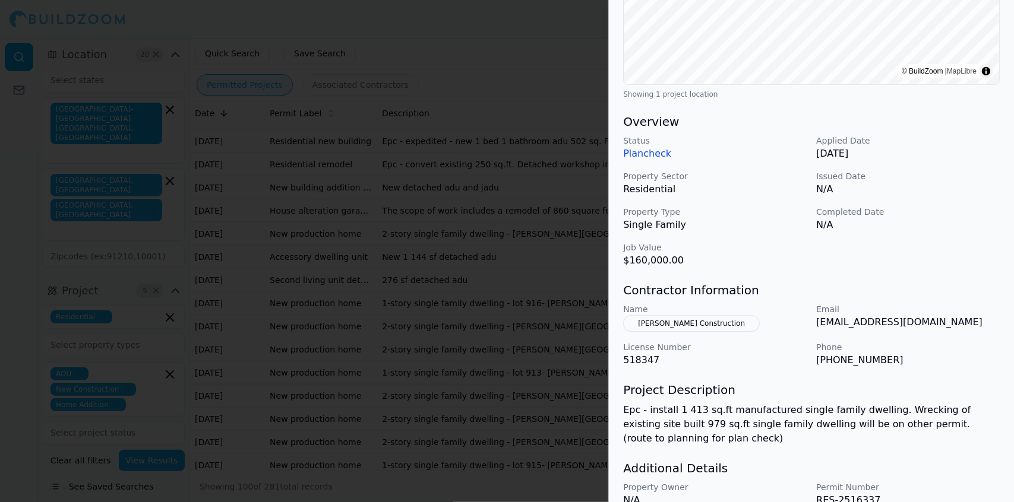
scroll to position [315, 0]
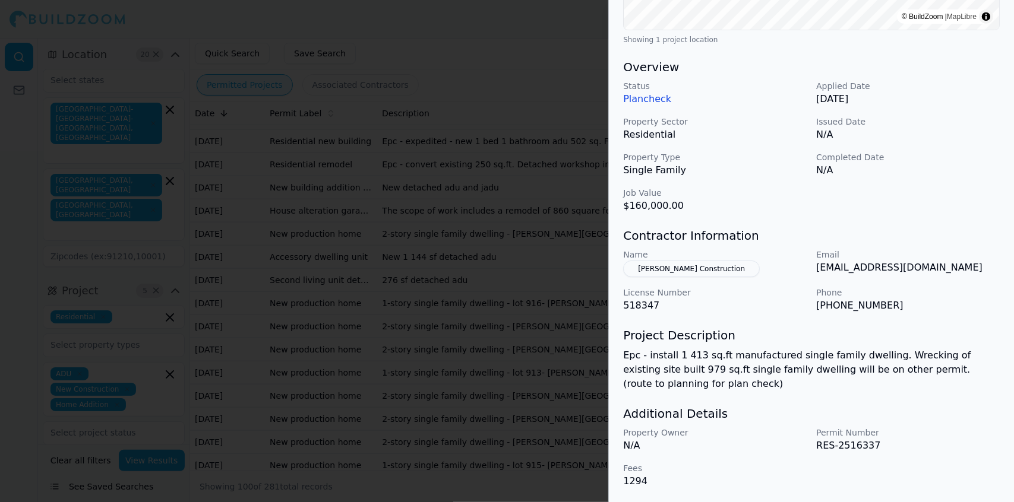
click at [953, 450] on p "RES-2516337" at bounding box center [908, 446] width 184 height 14
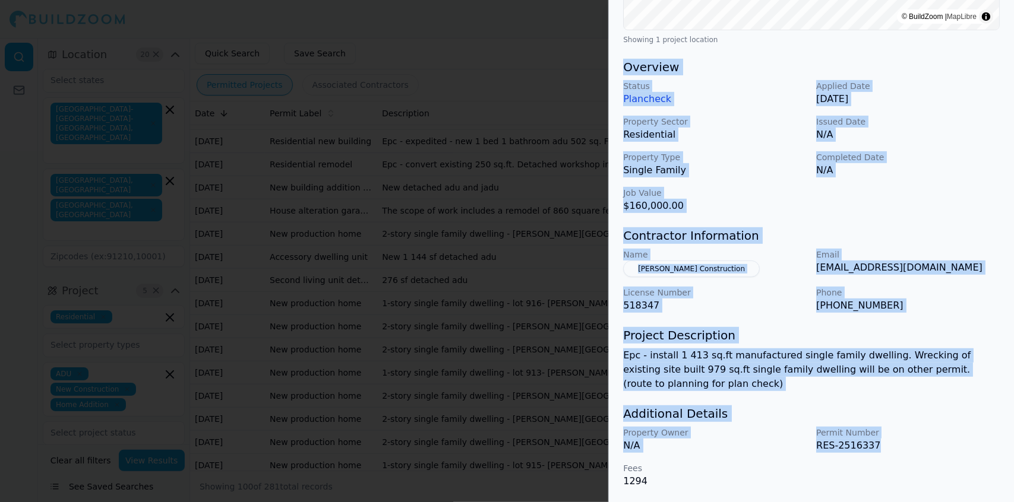
drag, startPoint x: 883, startPoint y: 447, endPoint x: 622, endPoint y: 71, distance: 457.5
click at [622, 71] on div "New Construction Residential Project Location © BuildZoom | MapLibre Showing 1 …" at bounding box center [811, 120] width 405 height 766
copy div "Overview Status Plancheck Applied Date [DATE] Property Sector Residential Issue…"
click at [345, 109] on div at bounding box center [507, 251] width 1014 height 502
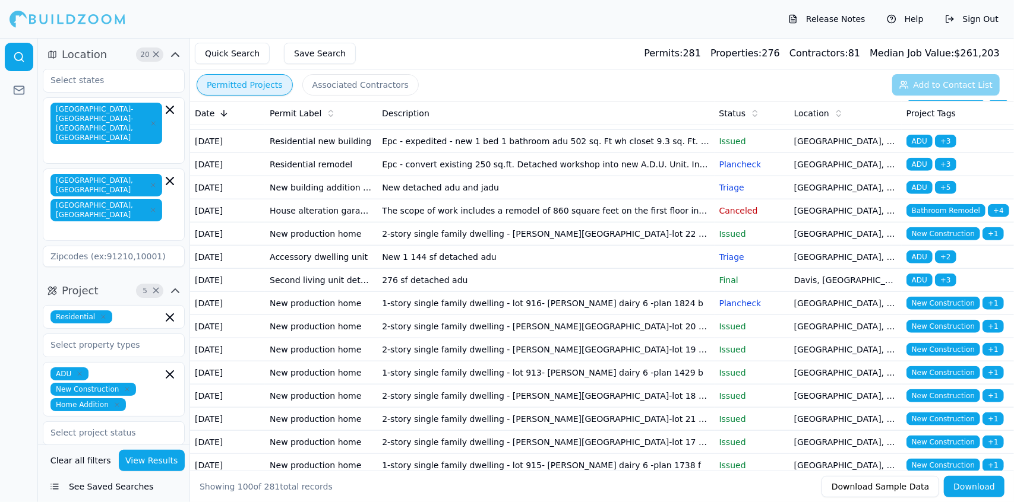
click at [405, 27] on div "Release Notes Help Sign Out" at bounding box center [507, 19] width 1014 height 38
click at [486, 130] on td "Epc - install 1 413 sq.ft manufactured single family dwelling. Wrecking of exis…" at bounding box center [545, 118] width 337 height 23
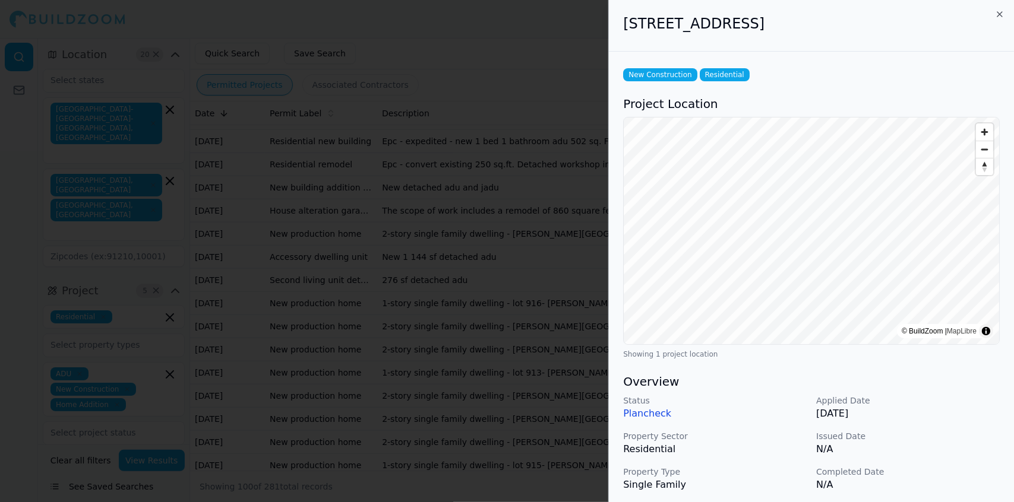
click at [926, 438] on p "Issued Date" at bounding box center [908, 437] width 184 height 12
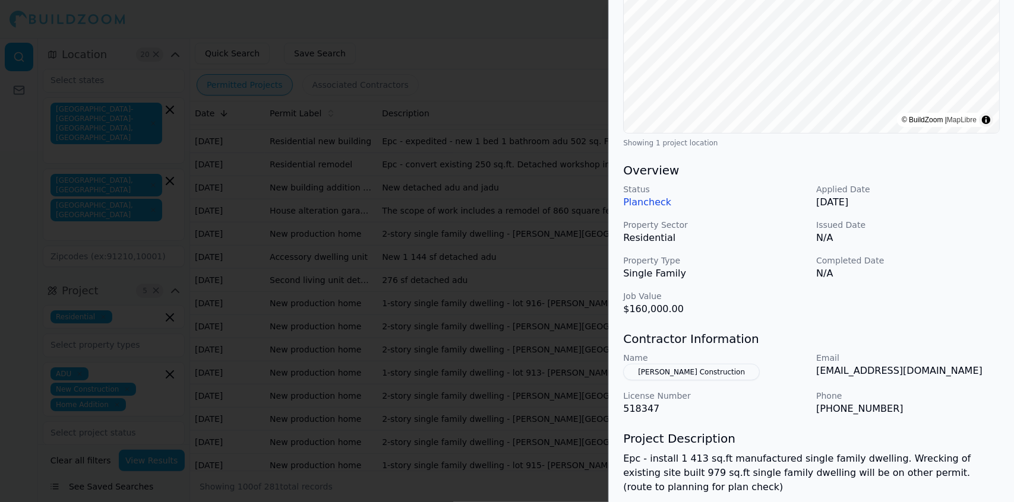
scroll to position [216, 0]
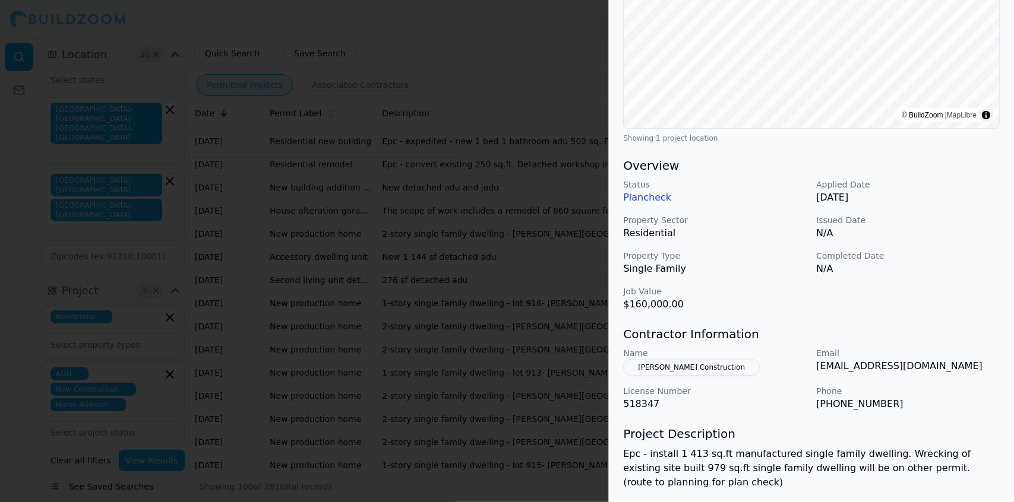
click at [954, 419] on div "New Construction Residential Project Location © BuildZoom | MapLibre Showing 1 …" at bounding box center [811, 218] width 405 height 766
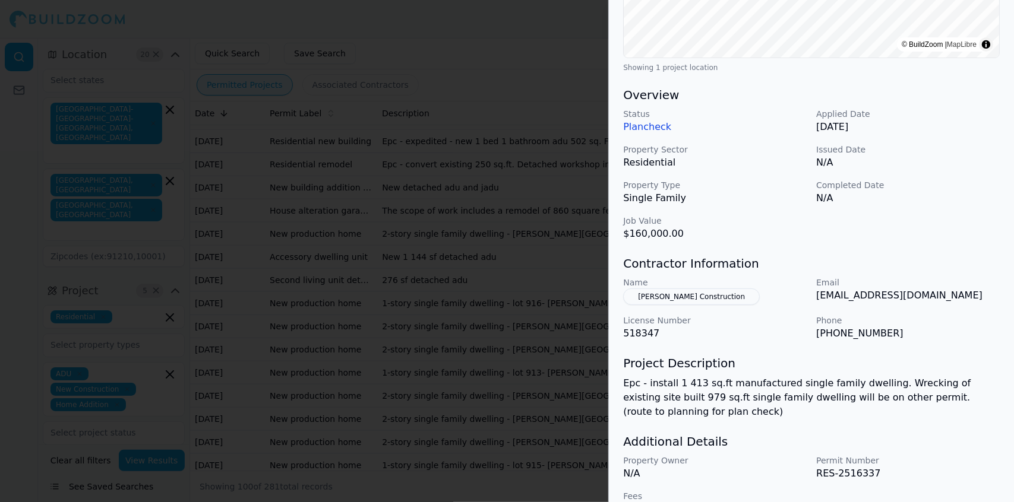
scroll to position [315, 0]
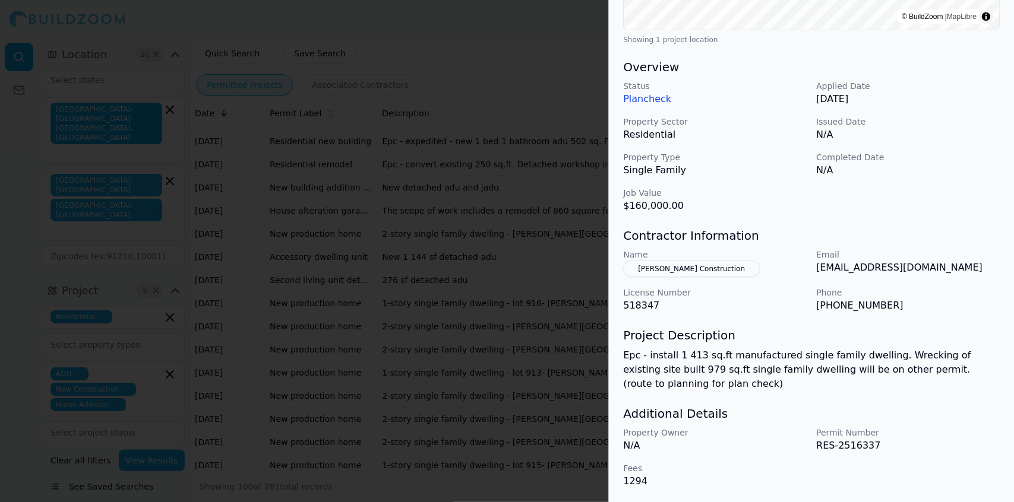
click at [970, 240] on h3 "Contractor Information" at bounding box center [811, 235] width 377 height 17
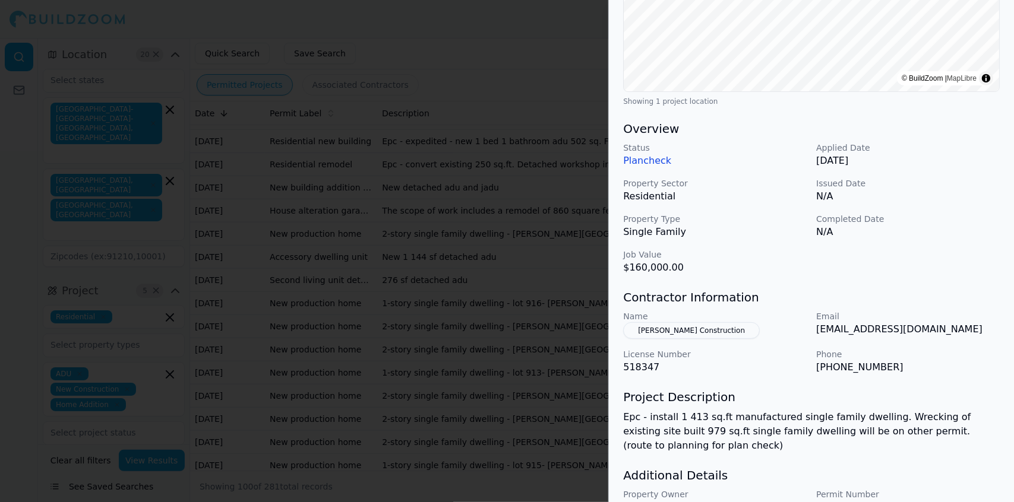
scroll to position [252, 0]
click at [938, 148] on p "Applied Date" at bounding box center [908, 149] width 184 height 12
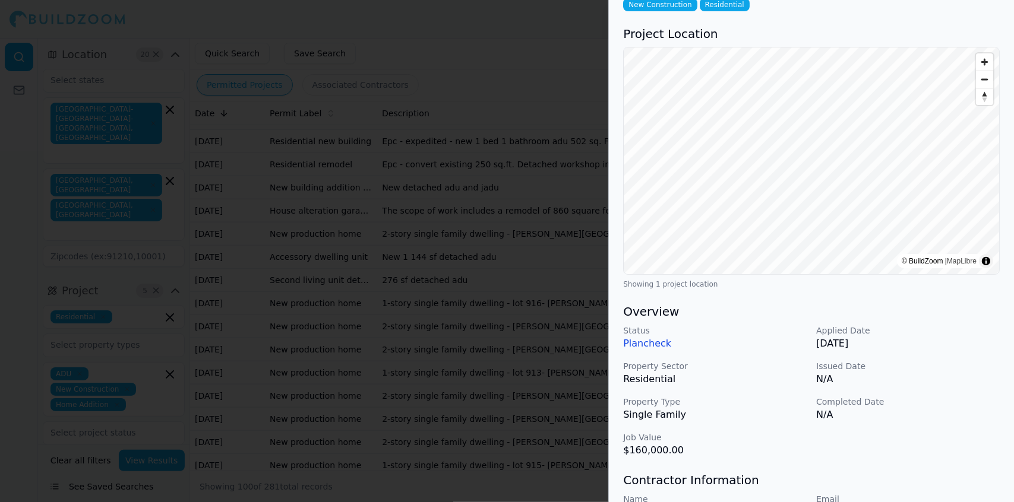
scroll to position [0, 0]
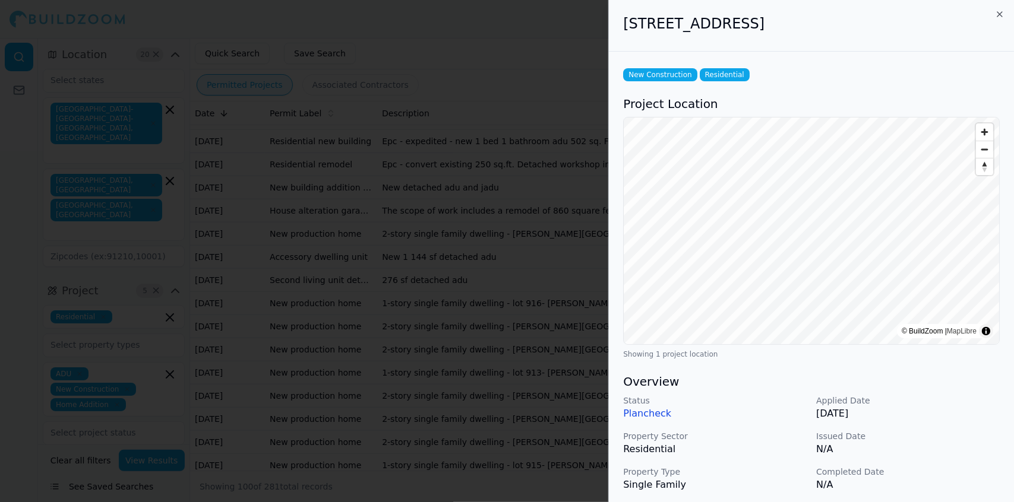
click at [107, 84] on div at bounding box center [507, 251] width 1014 height 502
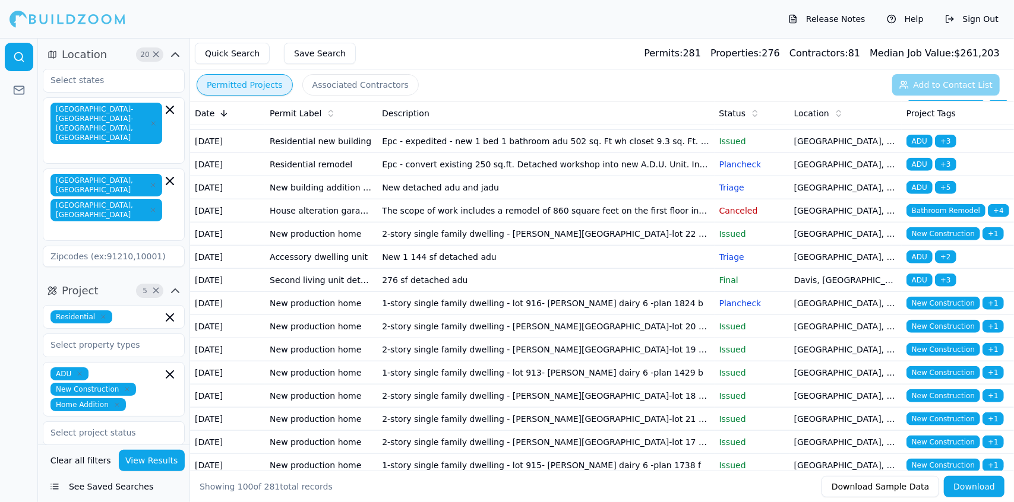
click at [410, 153] on td "Epc - expedited - new 1 bed 1 bathroom adu 502 sq. Ft wh closet 9.3 sq. Ft. & c…" at bounding box center [545, 141] width 337 height 23
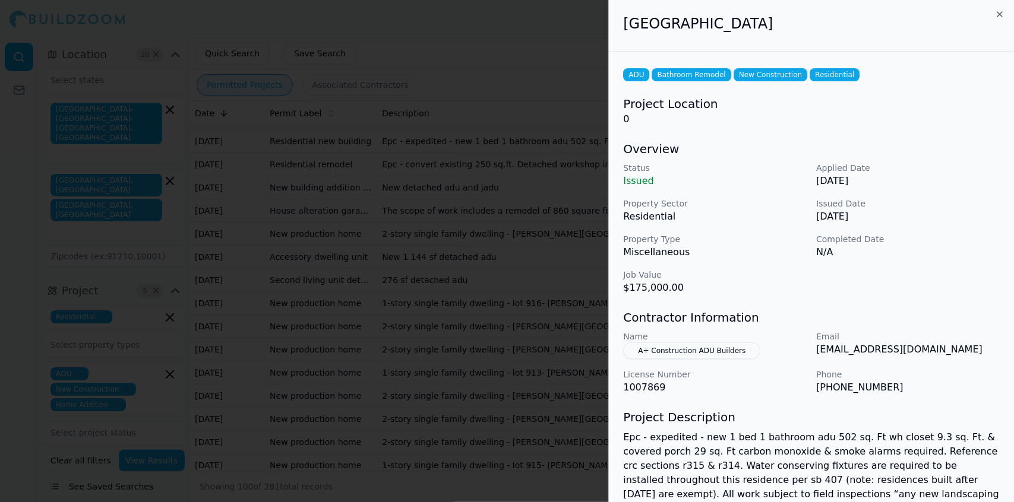
click at [959, 377] on p "Phone" at bounding box center [908, 375] width 184 height 12
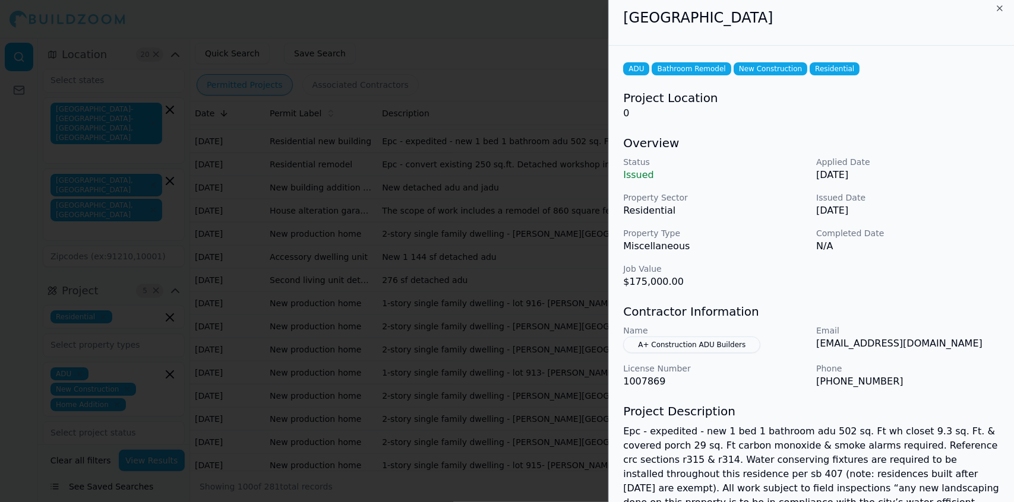
scroll to position [125, 0]
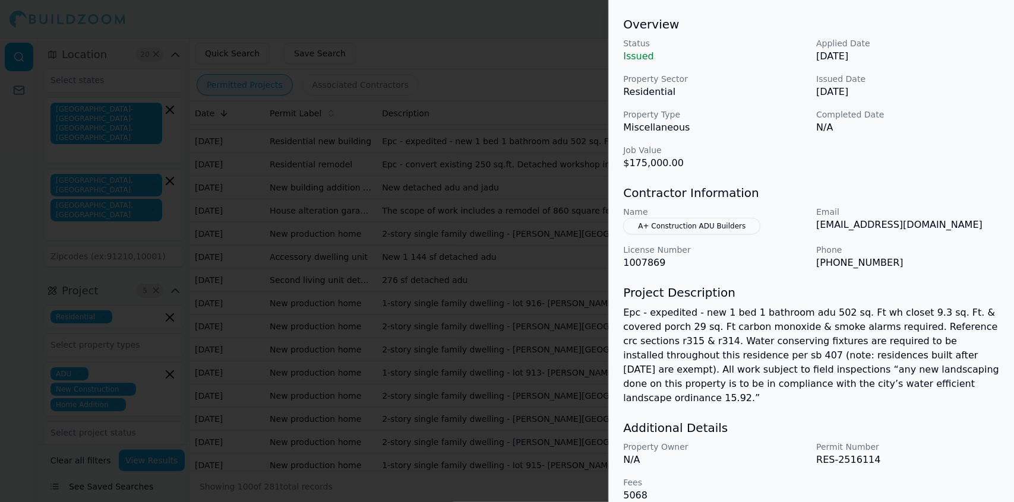
click at [945, 453] on p "RES-2516114" at bounding box center [908, 460] width 184 height 14
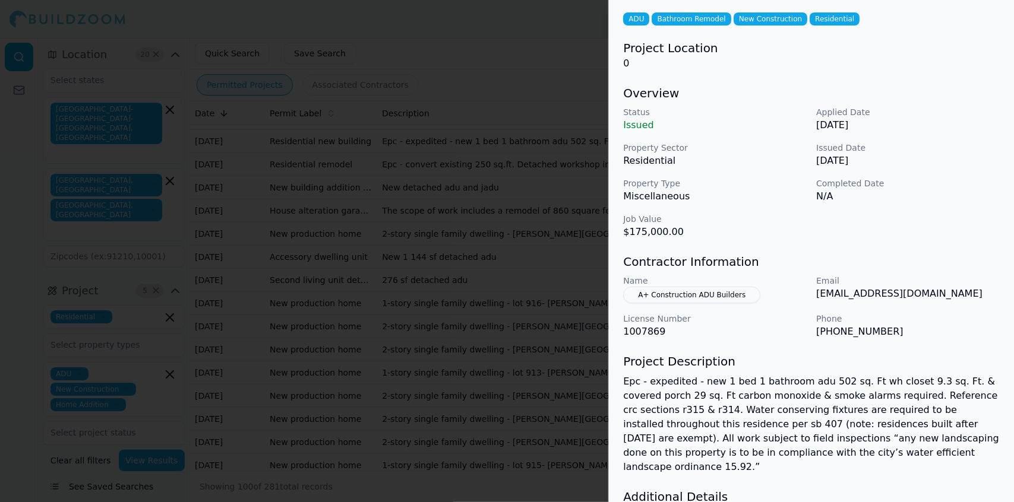
scroll to position [54, 0]
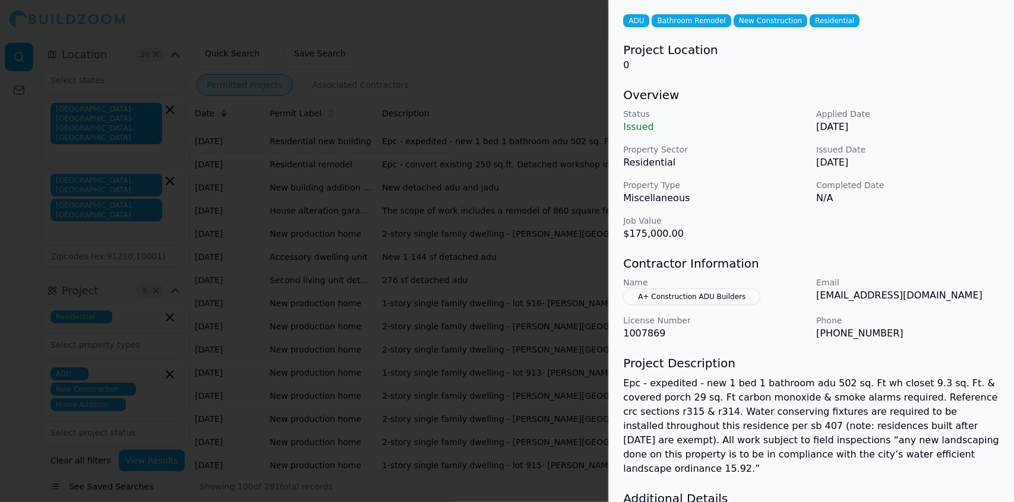
click at [904, 415] on p "Epc - expedited - new 1 bed 1 bathroom adu 502 sq. Ft wh closet 9.3 sq. Ft. & c…" at bounding box center [811, 427] width 377 height 100
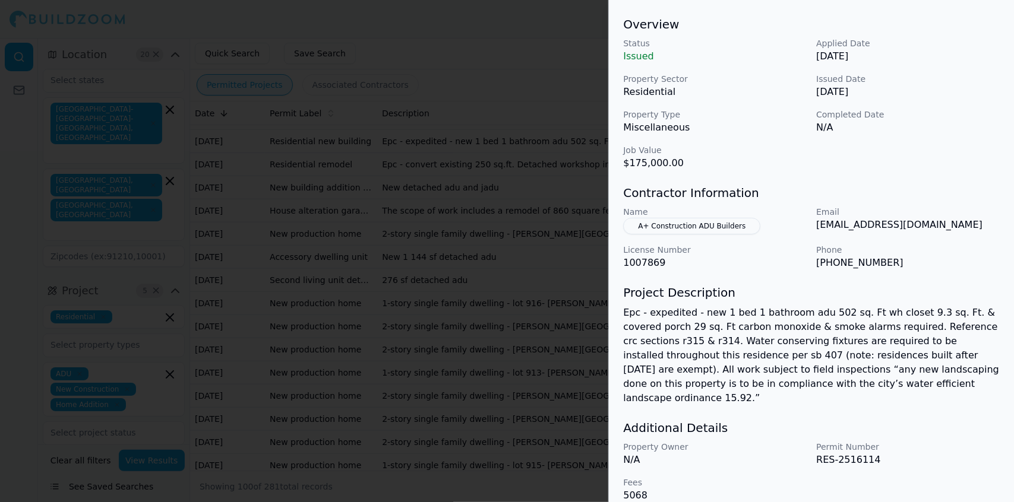
click at [943, 420] on h3 "Additional Details" at bounding box center [811, 428] width 377 height 17
click at [720, 225] on button "A+ Construction ADU Builders" at bounding box center [691, 226] width 137 height 17
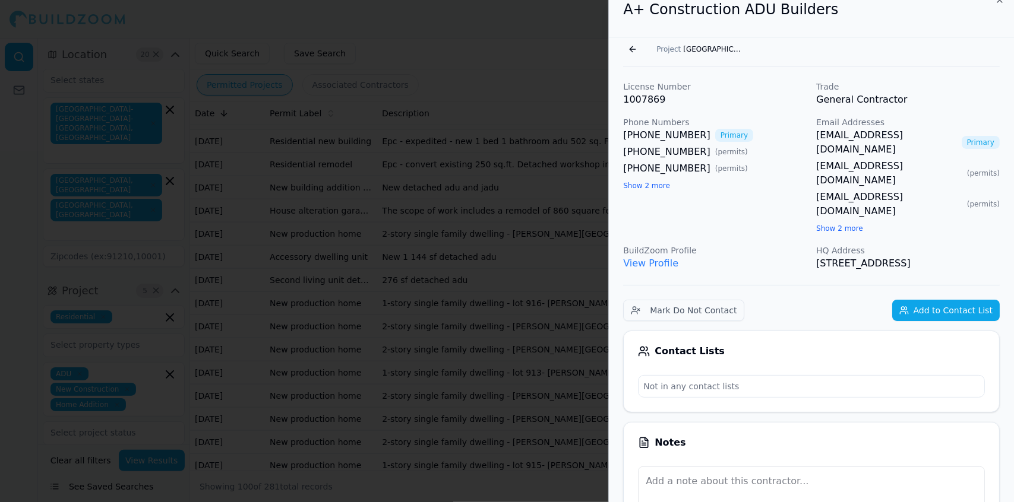
scroll to position [0, 0]
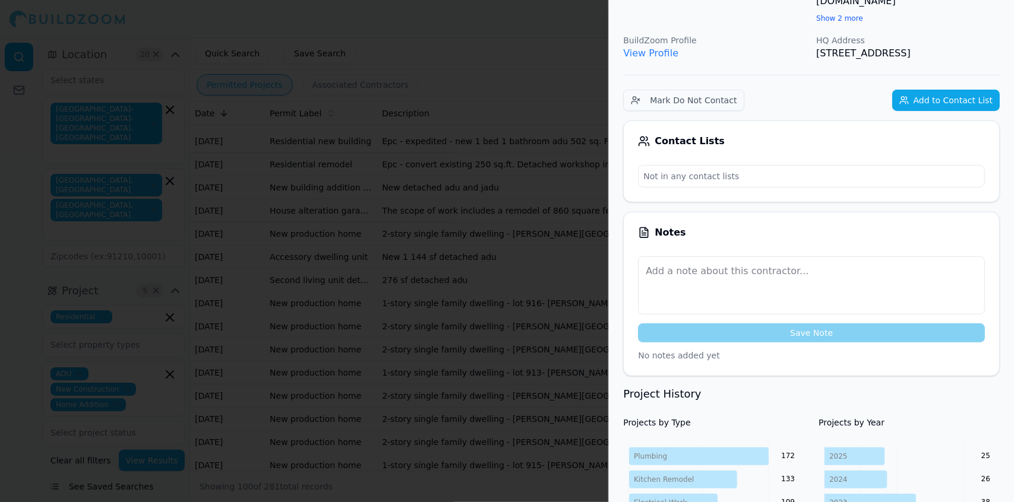
scroll to position [228, 0]
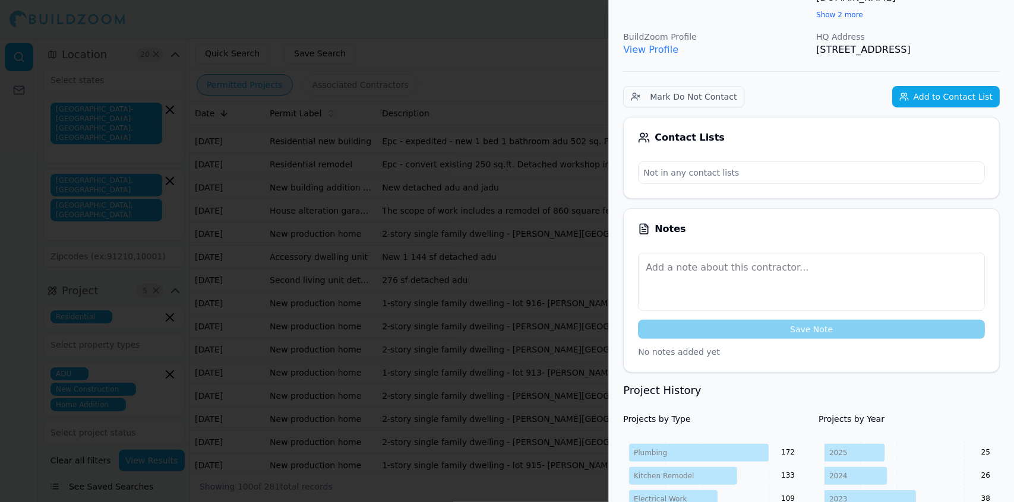
click at [930, 413] on h4 "Projects by Year" at bounding box center [908, 419] width 181 height 12
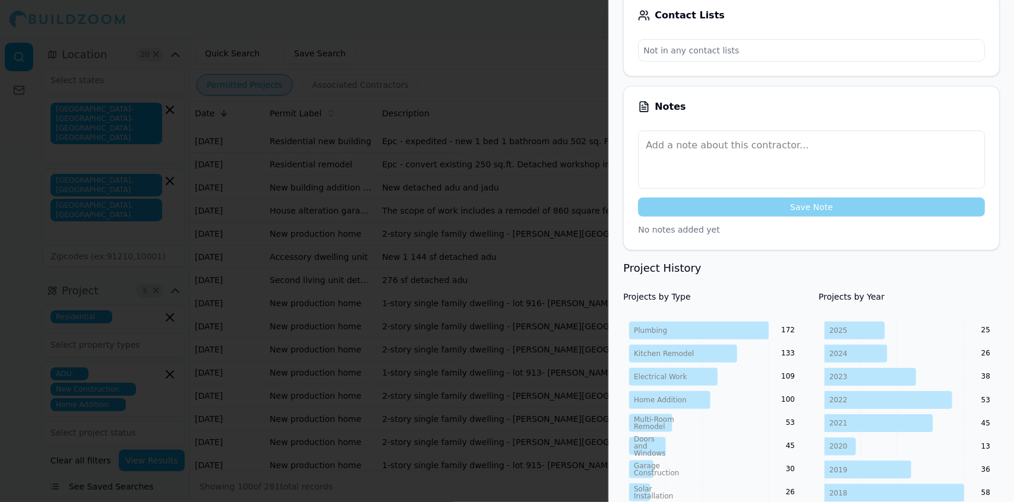
scroll to position [352, 0]
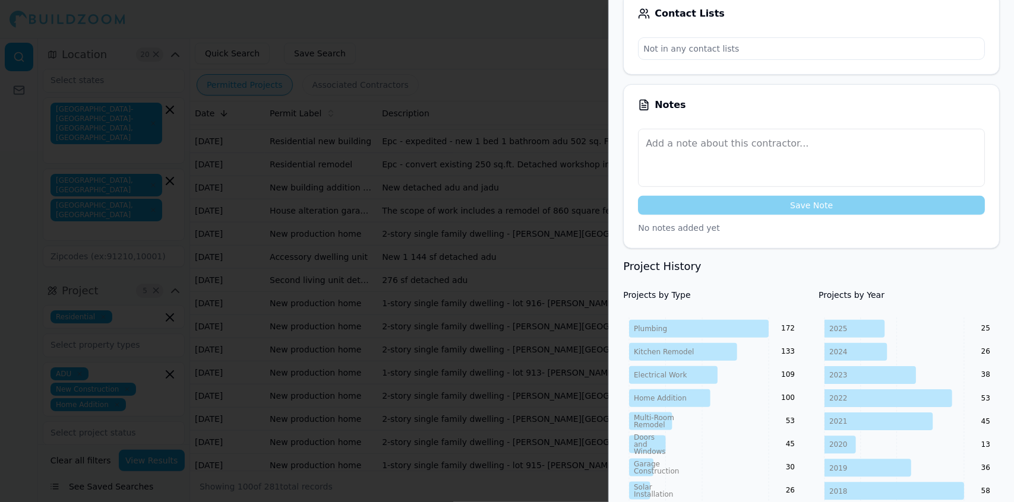
click at [925, 413] on icon at bounding box center [878, 422] width 108 height 18
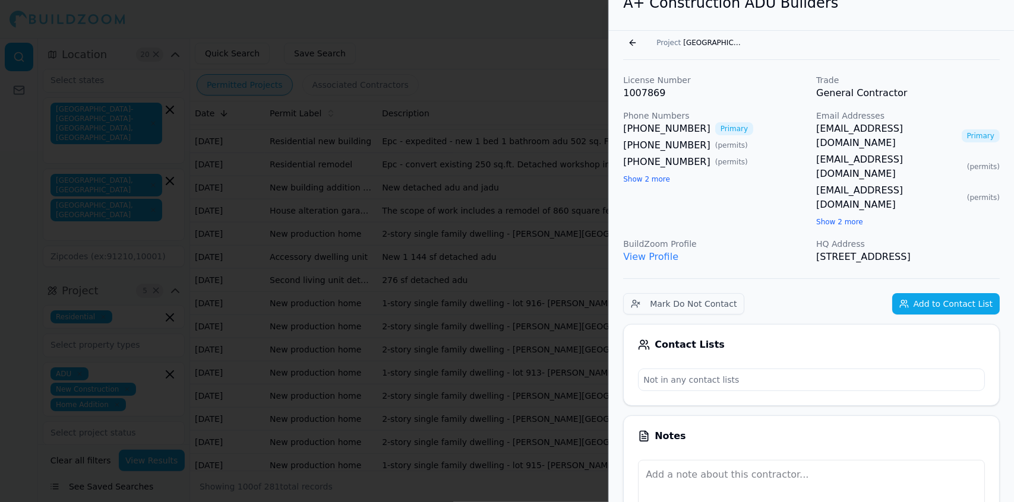
scroll to position [0, 0]
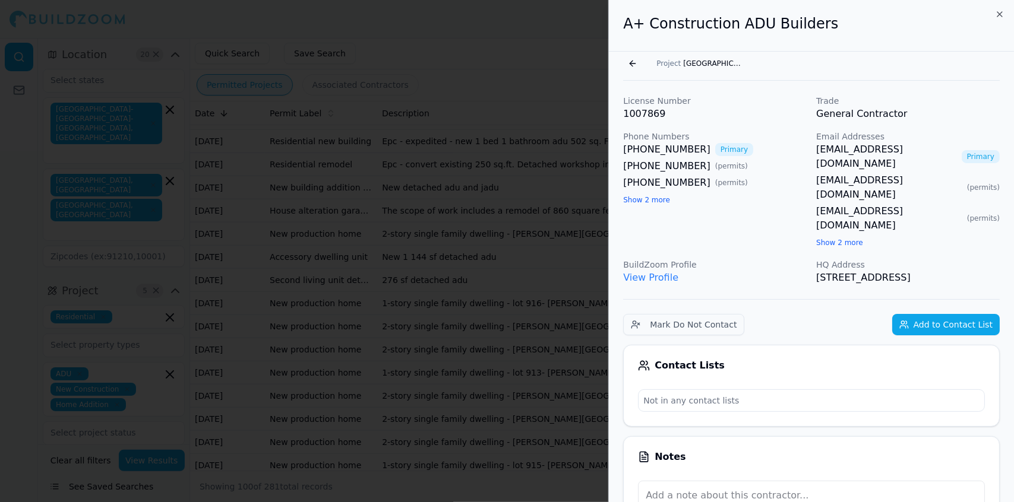
click at [958, 359] on div "Contact Lists Not in any contact lists" at bounding box center [811, 386] width 377 height 82
drag, startPoint x: 847, startPoint y: 251, endPoint x: 745, endPoint y: 234, distance: 103.6
drag, startPoint x: 745, startPoint y: 234, endPoint x: 701, endPoint y: 250, distance: 46.2
click at [701, 259] on div "BuildZoom Profile View Profile" at bounding box center [715, 272] width 184 height 26
drag, startPoint x: 855, startPoint y: 251, endPoint x: 621, endPoint y: 34, distance: 318.9
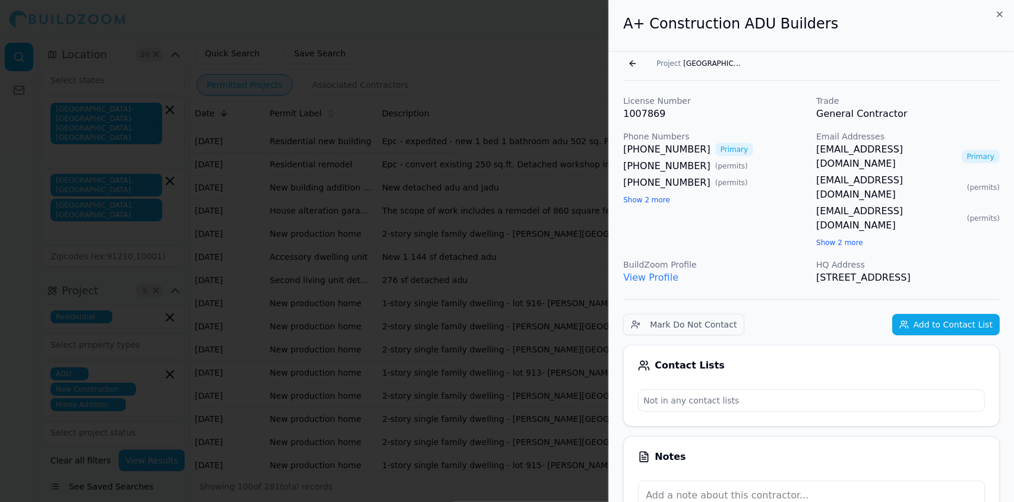
copy div "A+ Construction ADU Builders Go back Project [GEOGRAPHIC_DATA] License Number 1…"
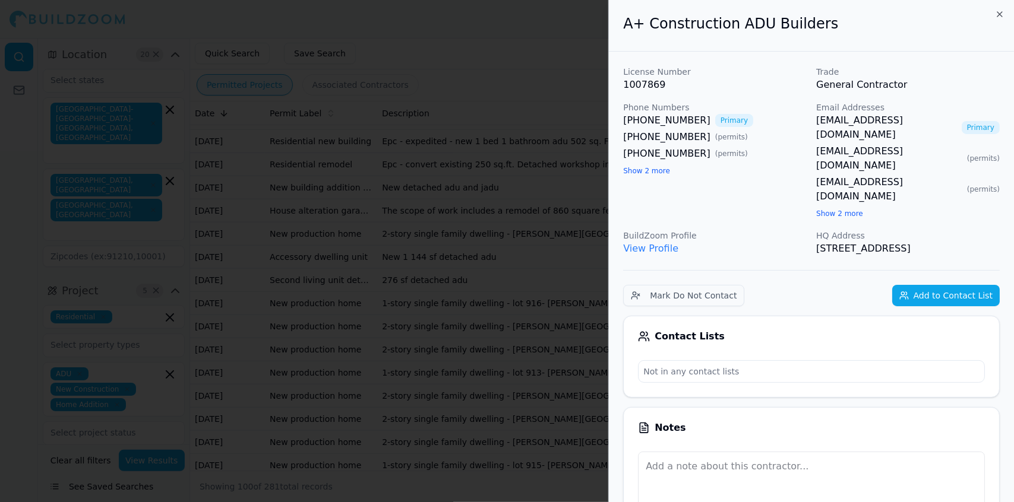
click at [301, 101] on div at bounding box center [507, 251] width 1014 height 502
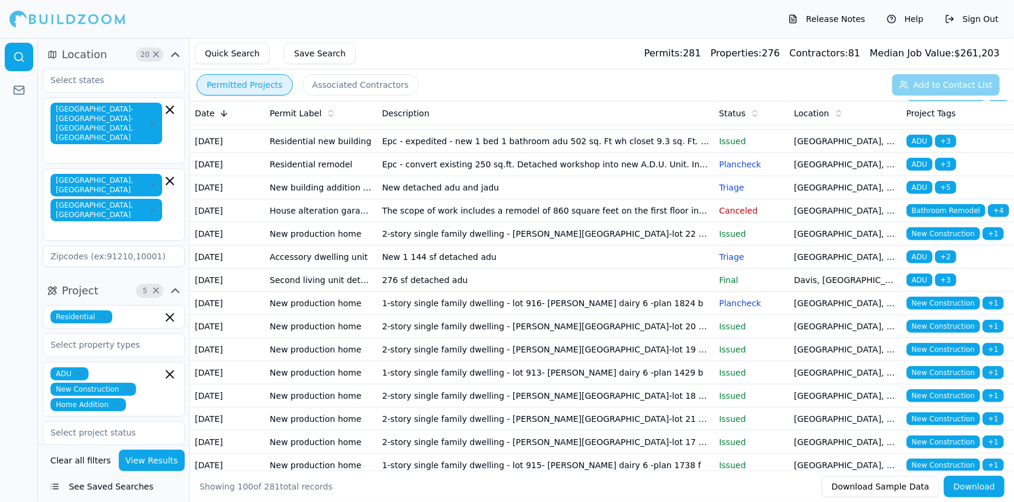
click at [479, 153] on td "Epc - expedited - new 1 bed 1 bathroom adu 502 sq. Ft wh closet 9.3 sq. Ft. & c…" at bounding box center [545, 141] width 337 height 23
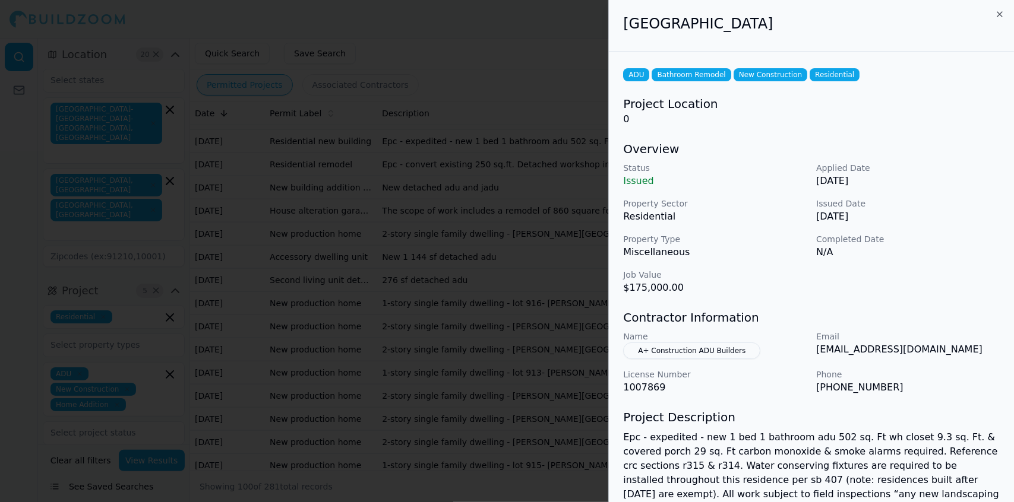
click at [938, 382] on p "[PHONE_NUMBER]" at bounding box center [908, 388] width 184 height 14
click at [969, 280] on div "Status Issued Applied Date [DATE] Property Sector Residential Issued Date [DATE…" at bounding box center [811, 228] width 377 height 133
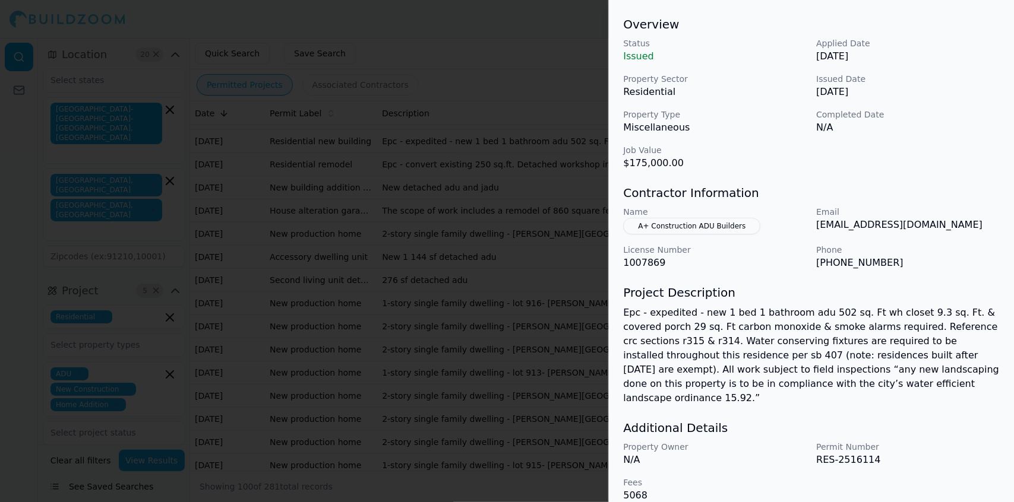
drag, startPoint x: 487, startPoint y: 323, endPoint x: 458, endPoint y: 337, distance: 32.1
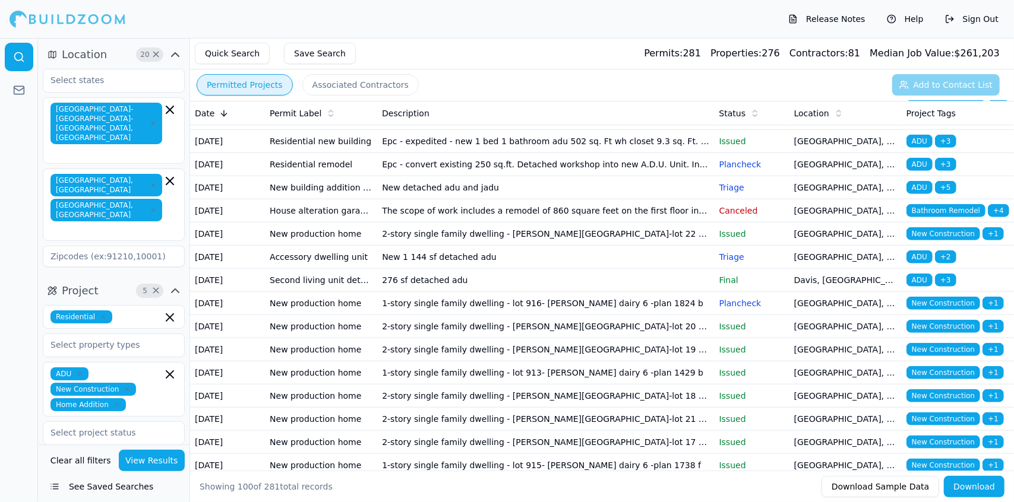
click at [589, 14] on td "Epc - expedited - new 720 sf detached adu w 2.4kw solar carbon monoxide & smoke…" at bounding box center [545, 2] width 337 height 23
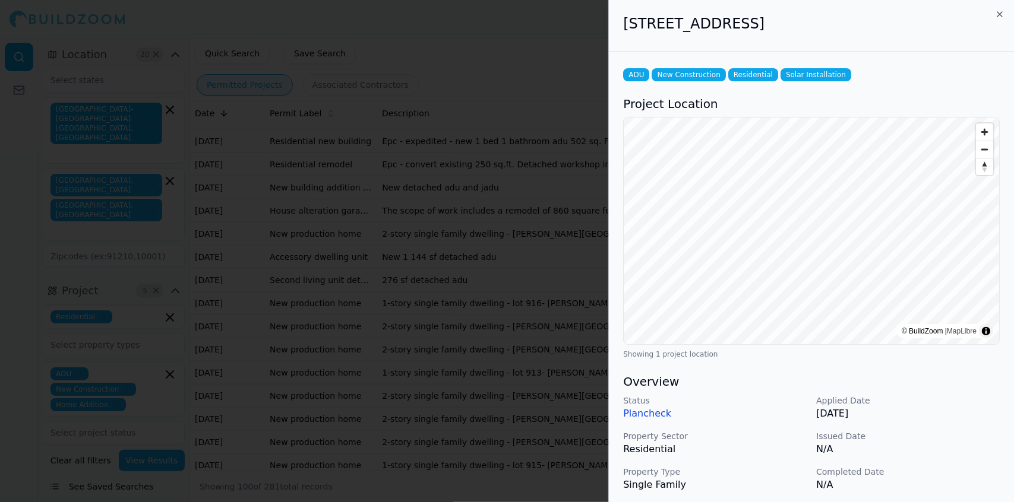
click at [928, 469] on p "Completed Date" at bounding box center [908, 472] width 184 height 12
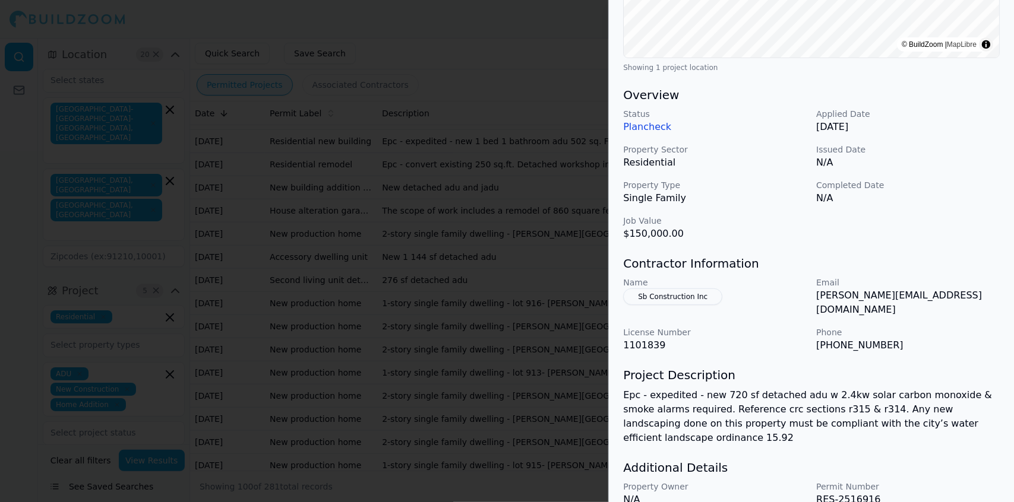
scroll to position [289, 0]
click at [943, 458] on h3 "Additional Details" at bounding box center [811, 466] width 377 height 17
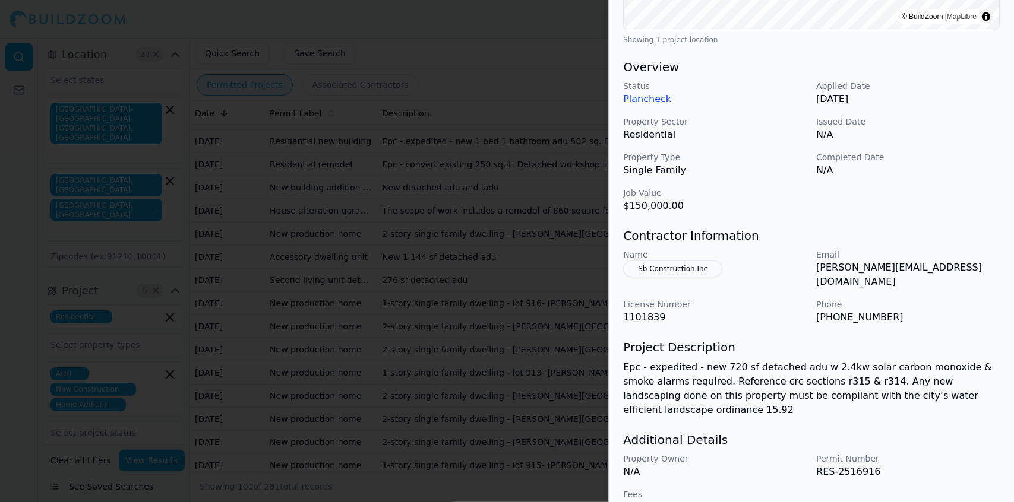
drag, startPoint x: 677, startPoint y: 264, endPoint x: 659, endPoint y: 268, distance: 18.2
click at [659, 268] on button "Sb Construction Inc" at bounding box center [672, 269] width 99 height 17
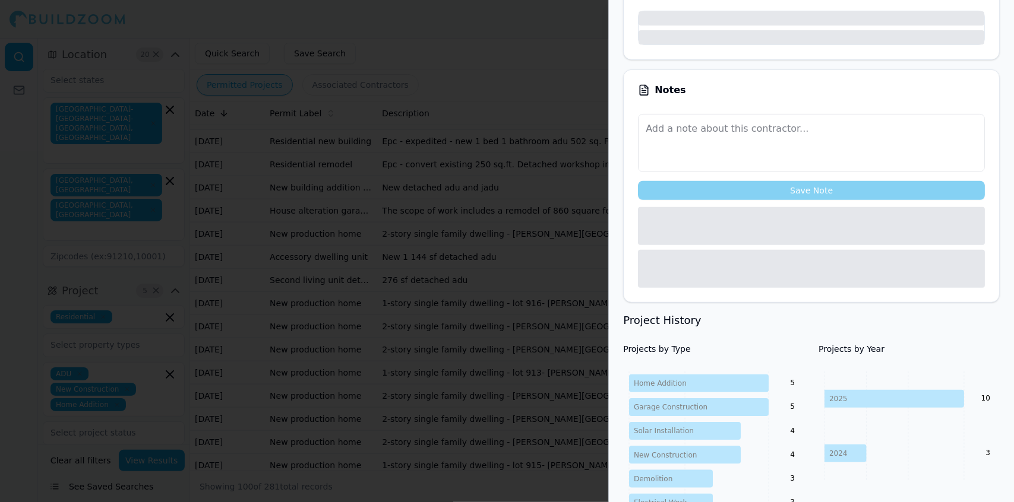
scroll to position [343, 0]
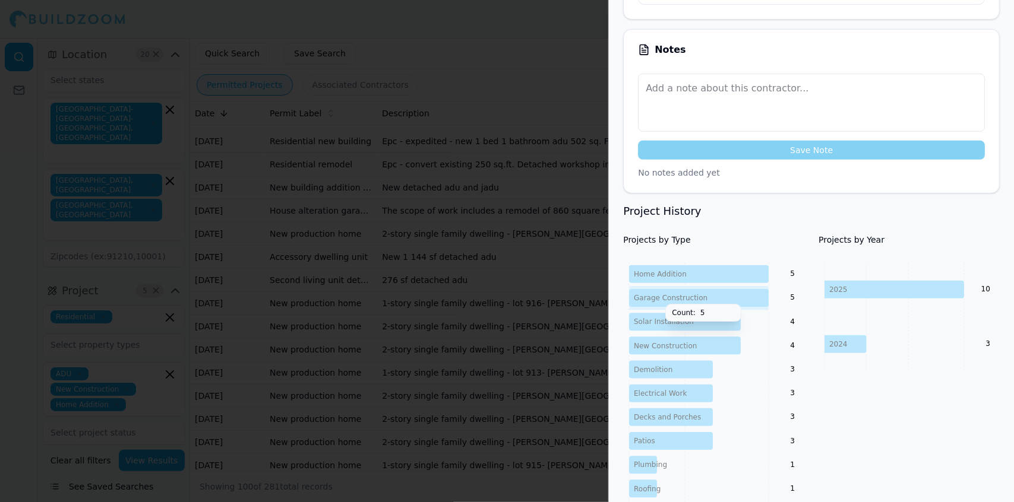
click at [925, 431] on div "Projects by Year [DATE] 2024 10 3" at bounding box center [908, 379] width 181 height 291
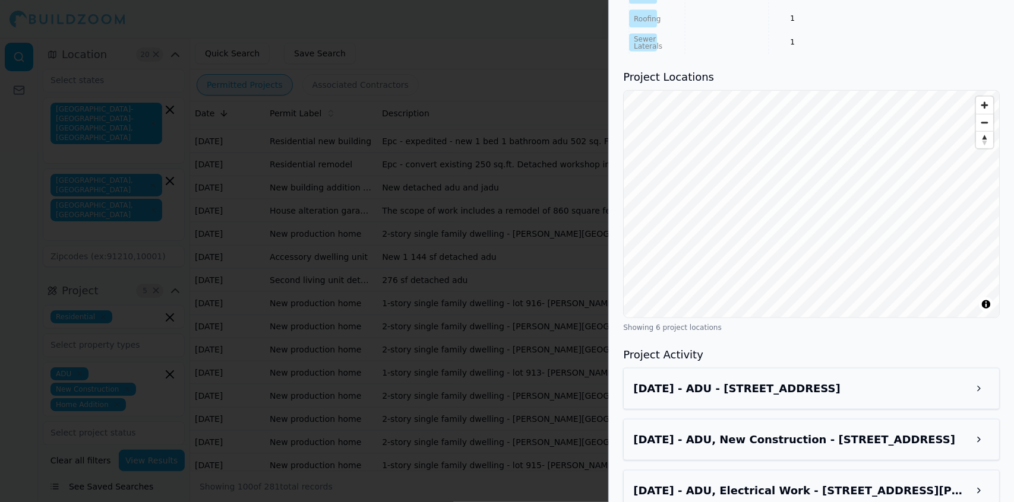
scroll to position [815, 0]
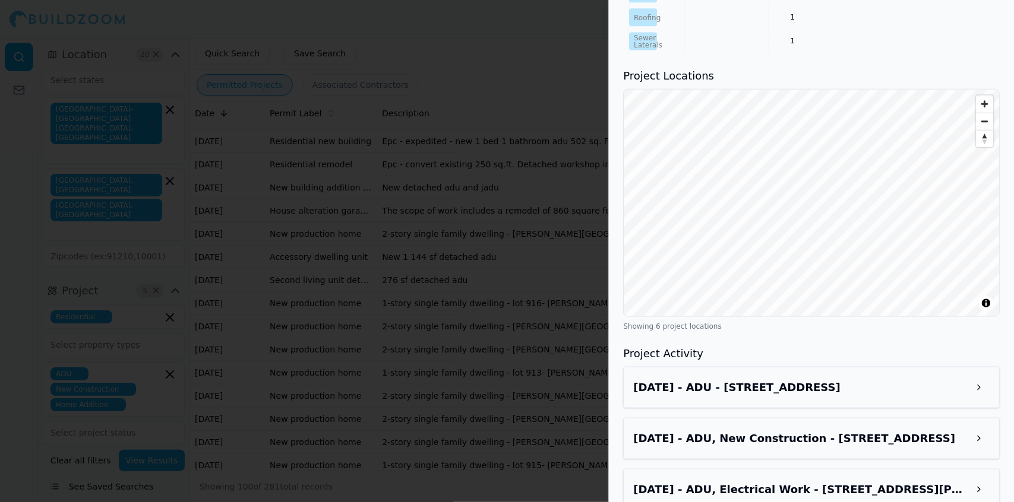
click at [979, 346] on div "Project Activity [DATE] - ADU - [STREET_ADDRESS] [DATE] - ADU, New Construction…" at bounding box center [811, 505] width 377 height 318
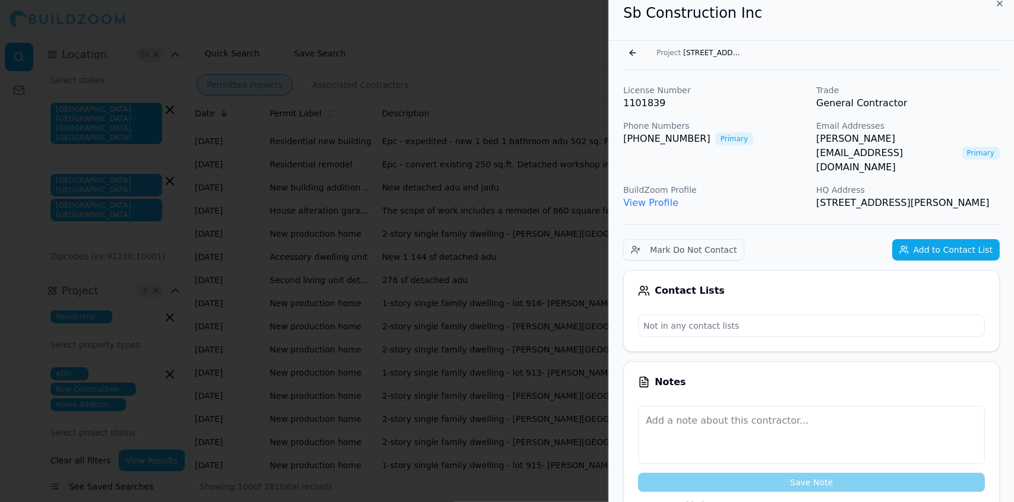
scroll to position [0, 0]
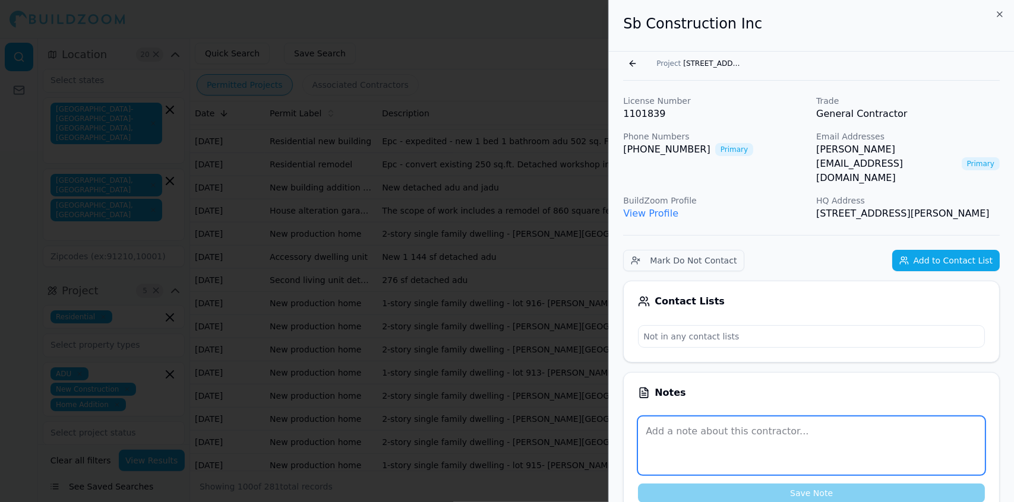
click at [852, 417] on textarea at bounding box center [811, 446] width 347 height 58
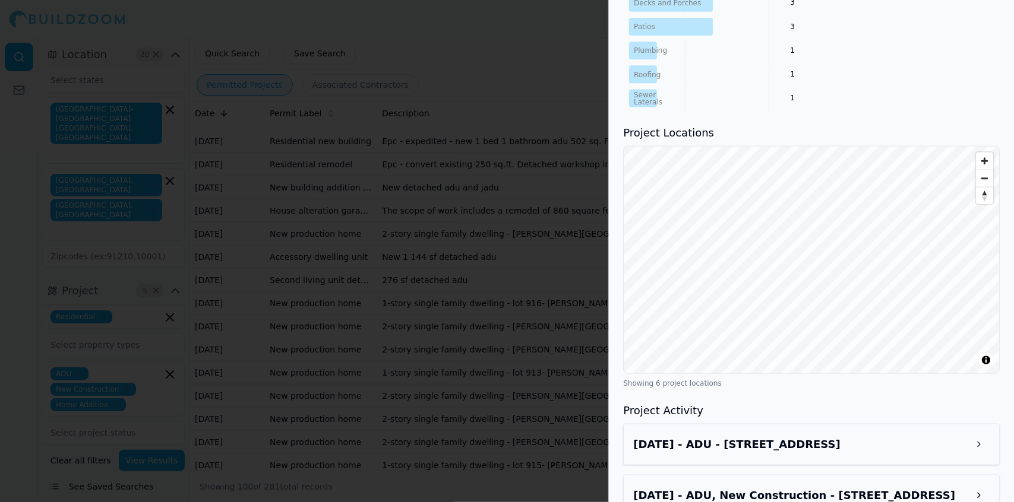
scroll to position [758, 0]
click at [979, 434] on button at bounding box center [978, 444] width 21 height 21
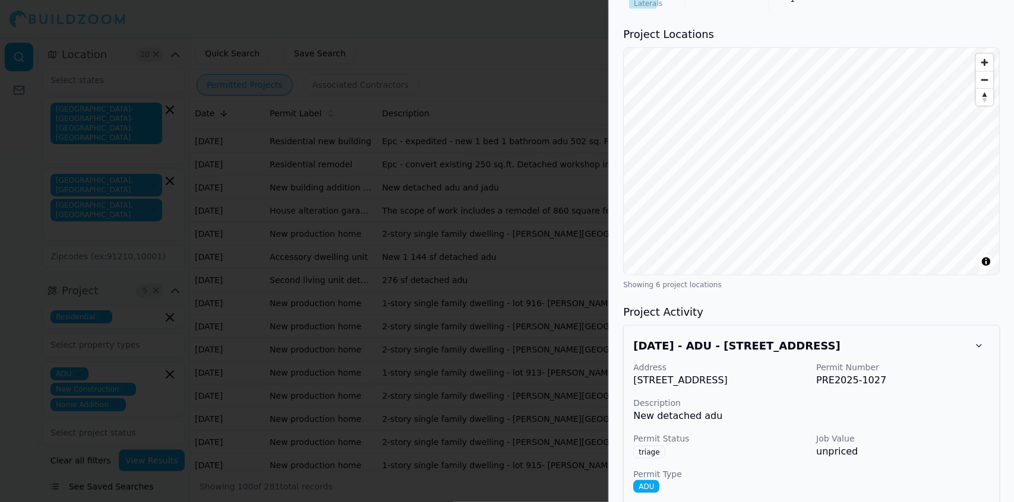
scroll to position [858, 0]
click at [940, 467] on p "Permit Type" at bounding box center [811, 473] width 356 height 12
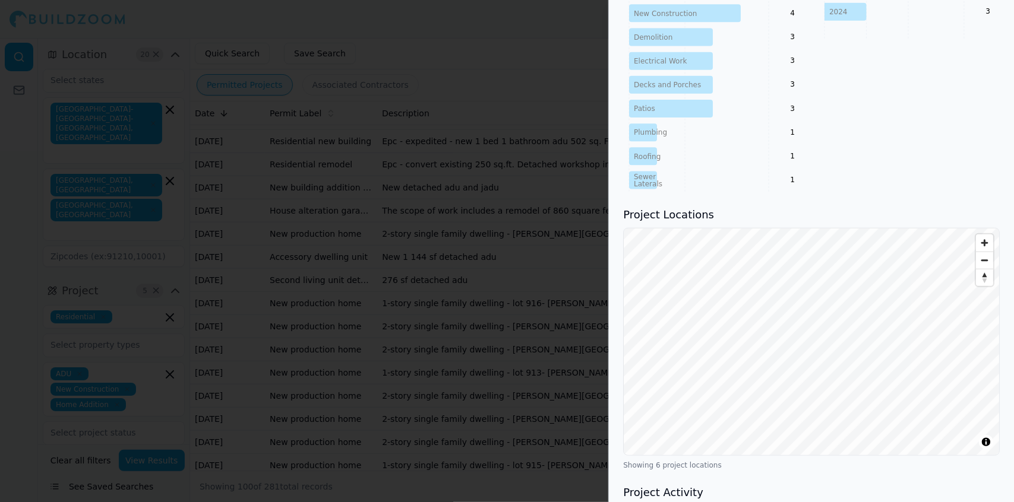
scroll to position [651, 0]
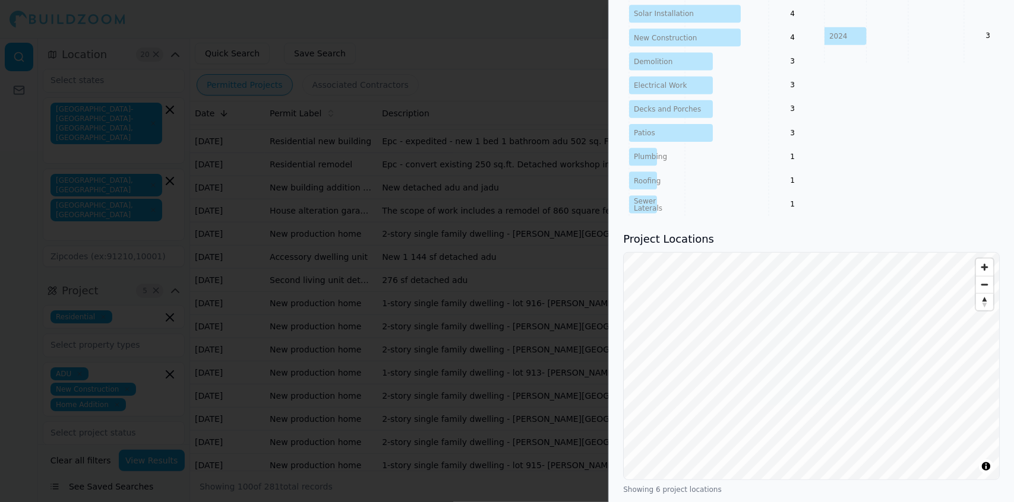
click at [894, 127] on div "Projects by Year [DATE] 2024 10 3" at bounding box center [908, 71] width 181 height 291
click at [929, 100] on div "Projects by Year [DATE] 2024 10 3" at bounding box center [908, 71] width 181 height 291
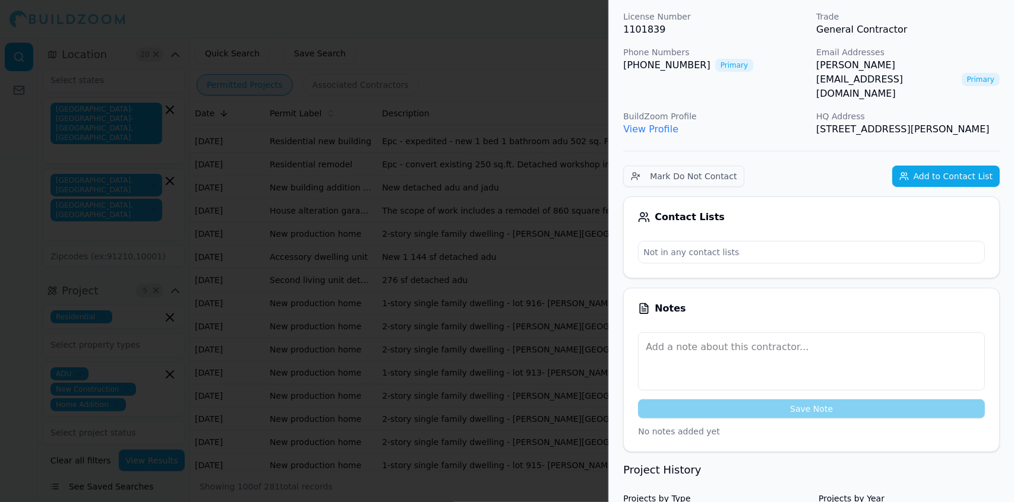
scroll to position [0, 0]
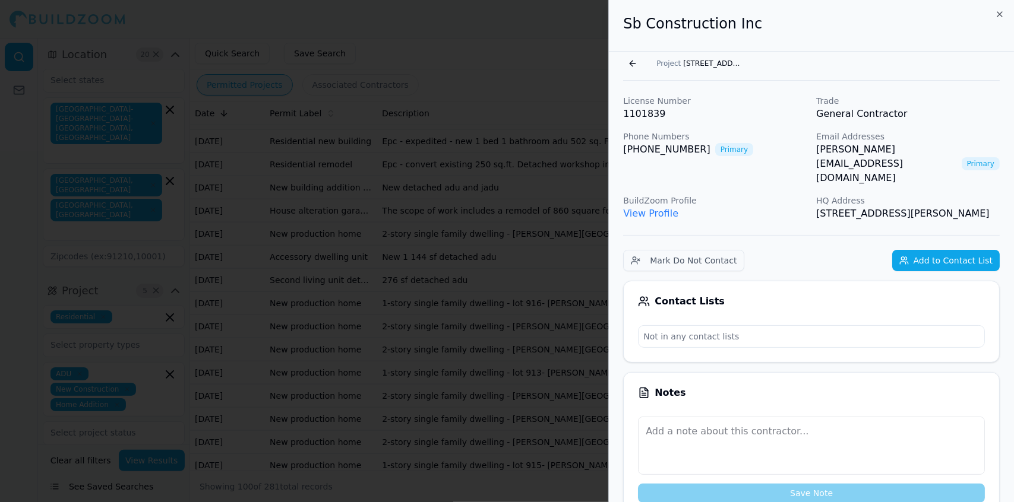
drag, startPoint x: 1002, startPoint y: 184, endPoint x: 621, endPoint y: 38, distance: 408.3
copy div "Sb Construction Inc Go back Project [STREET_ADDRESS] License Number 1101839 Tra…"
click at [868, 37] on div "Sb Construction Inc" at bounding box center [811, 26] width 405 height 52
click at [527, 151] on div at bounding box center [507, 251] width 1014 height 502
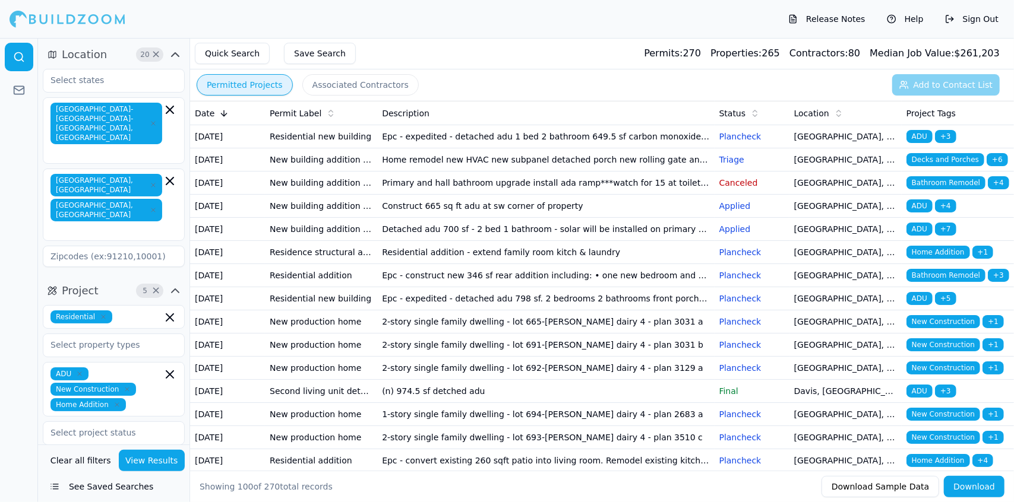
click at [620, 139] on td "Epc - expedited - detached adu 1 bed 2 bathroom 649.5 sf carbon monoxide & smok…" at bounding box center [545, 136] width 337 height 23
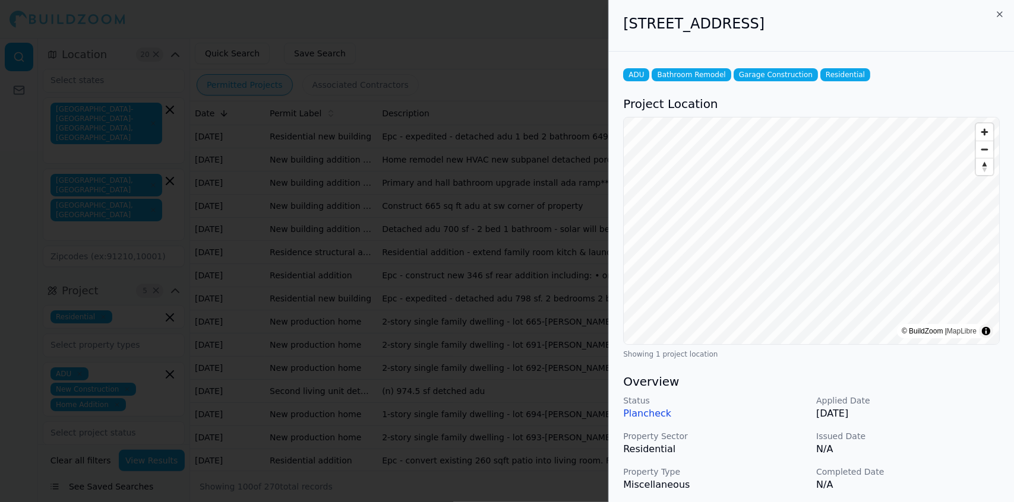
click at [948, 453] on p "N/A" at bounding box center [908, 449] width 184 height 14
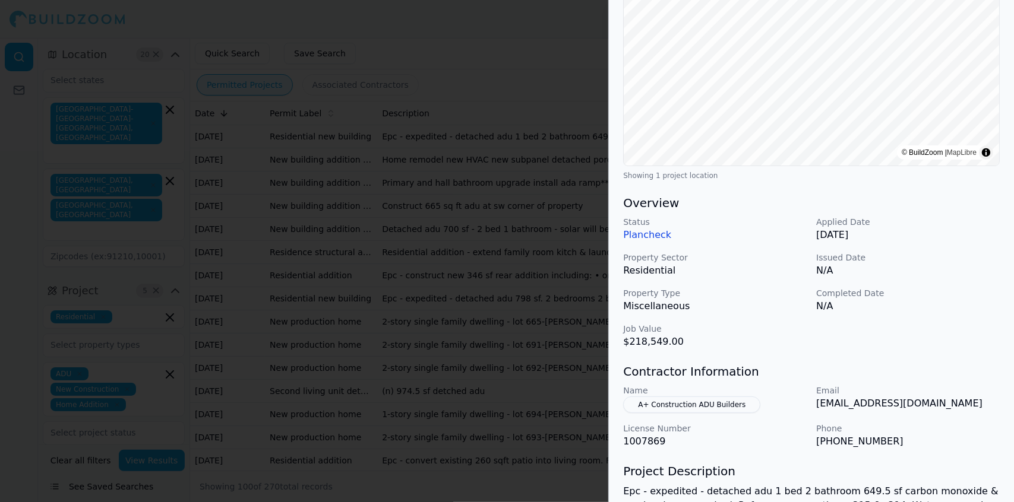
scroll to position [187, 0]
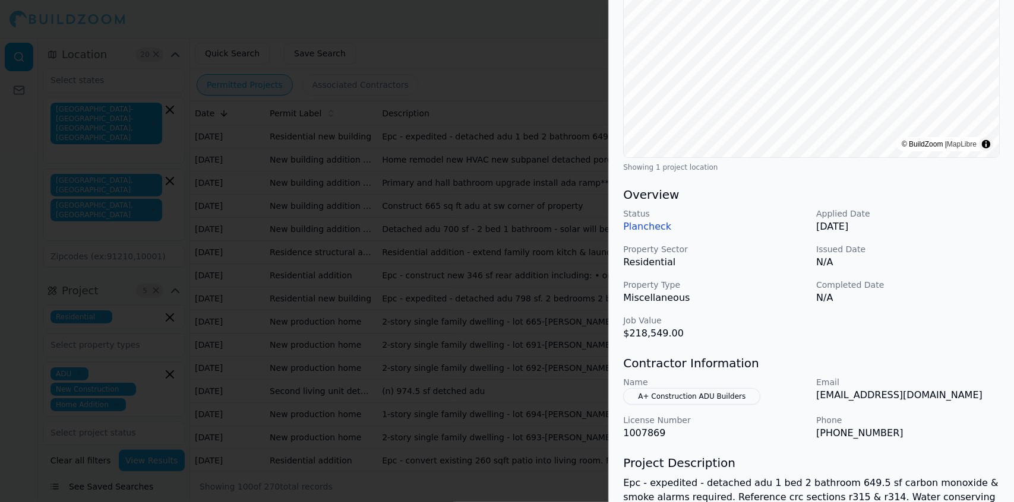
click at [993, 396] on p "[EMAIL_ADDRESS][DOMAIN_NAME]" at bounding box center [908, 395] width 184 height 14
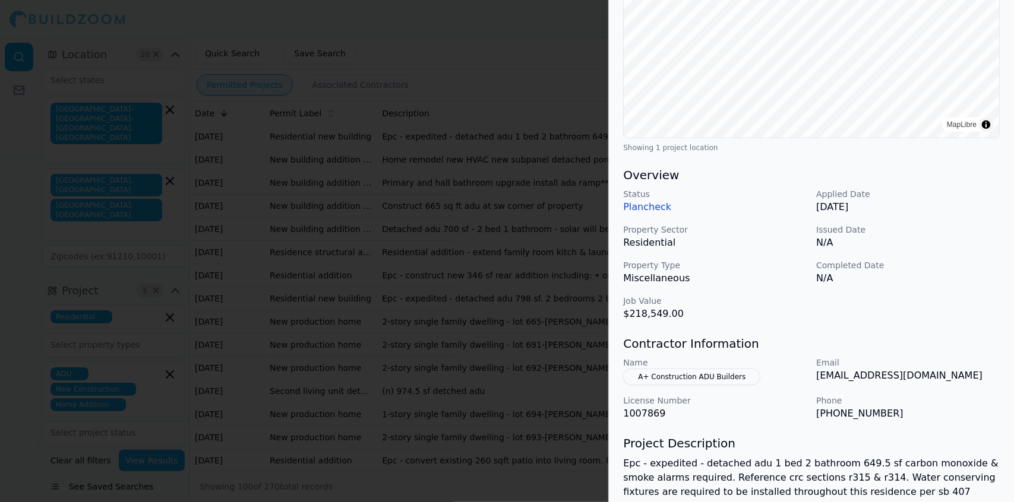
click at [469, 166] on div at bounding box center [507, 251] width 1014 height 502
